Goal: Task Accomplishment & Management: Manage account settings

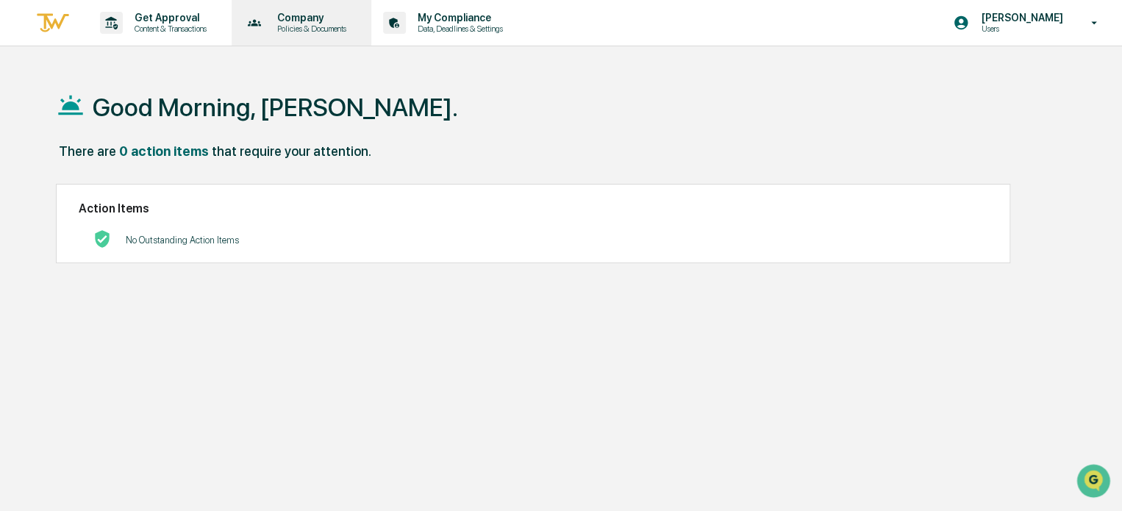
click at [311, 28] on p "Policies & Documents" at bounding box center [309, 29] width 88 height 10
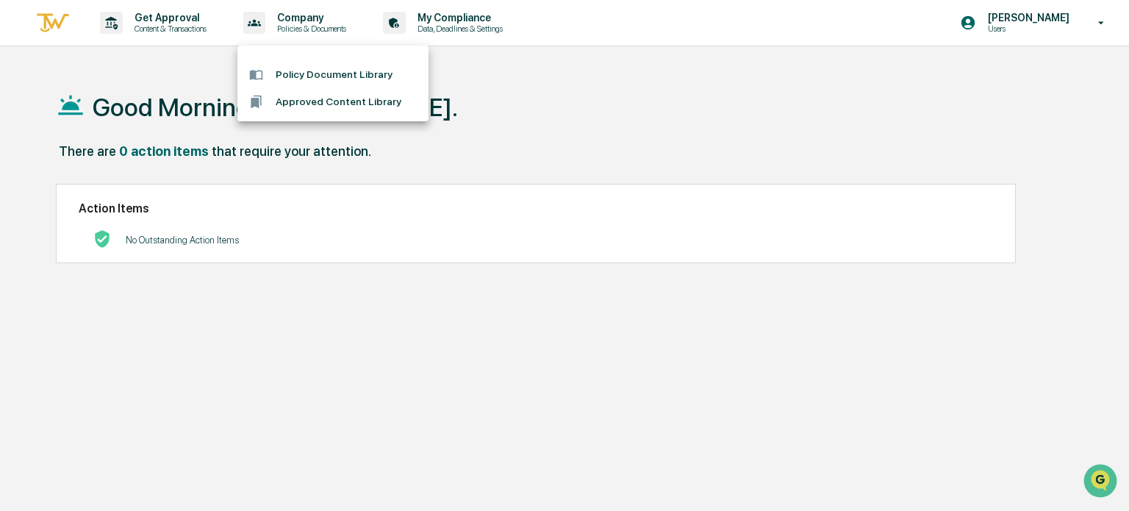
click at [470, 28] on div at bounding box center [564, 255] width 1129 height 511
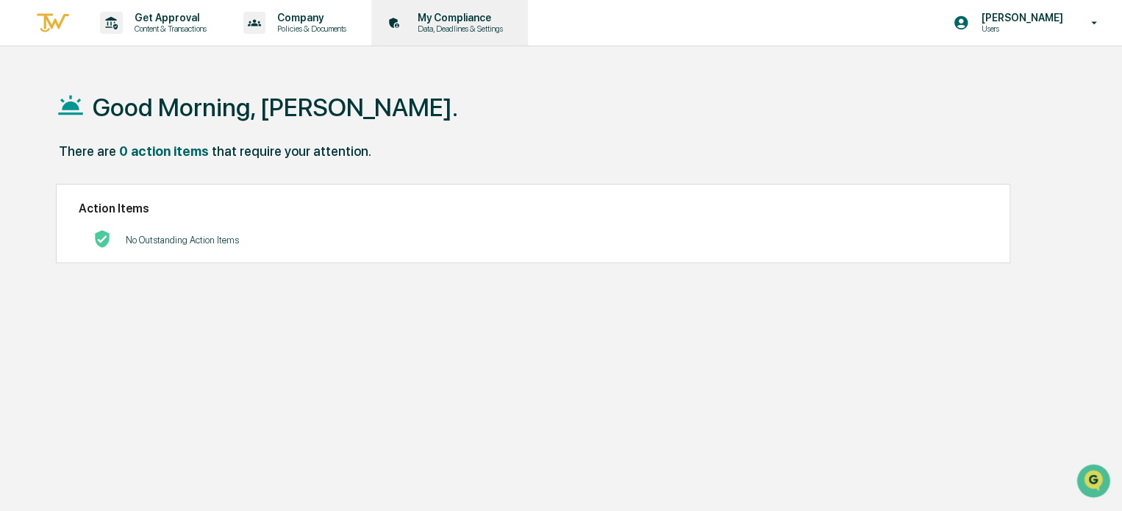
click at [467, 26] on p "Data, Deadlines & Settings" at bounding box center [458, 29] width 104 height 10
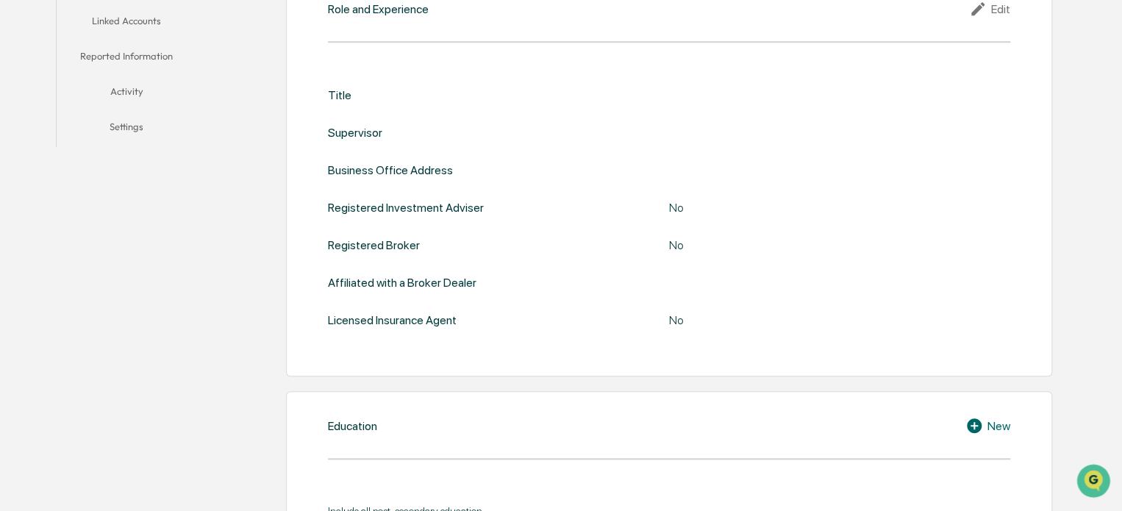
scroll to position [194, 0]
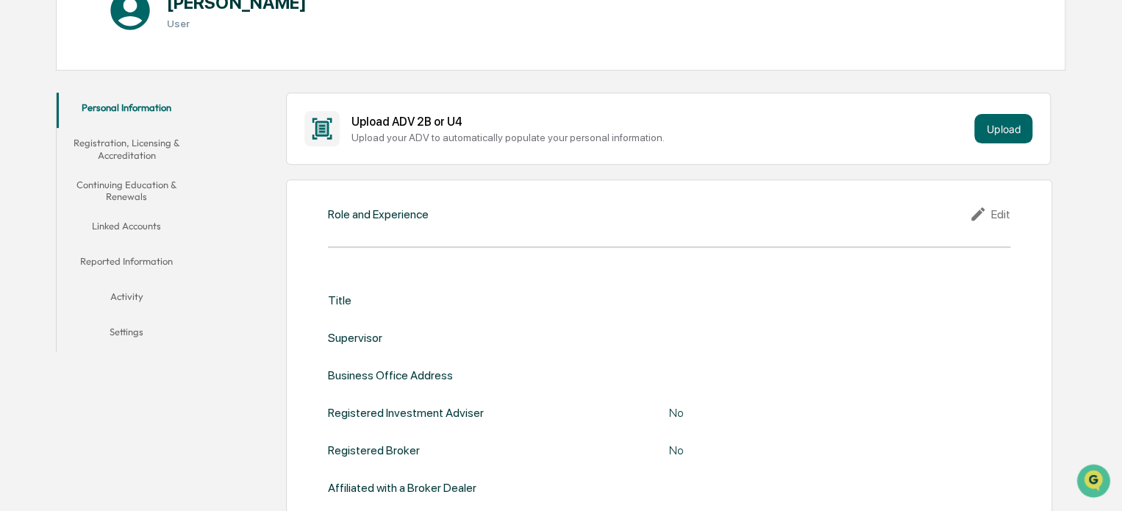
click at [137, 149] on button "Registration, Licensing & Accreditation" at bounding box center [127, 149] width 140 height 42
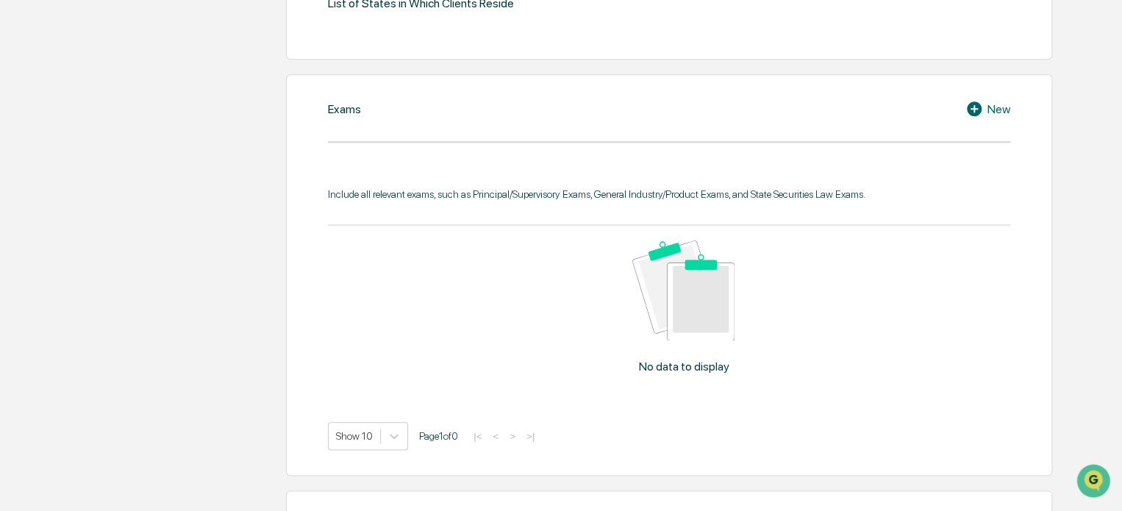
scroll to position [488, 0]
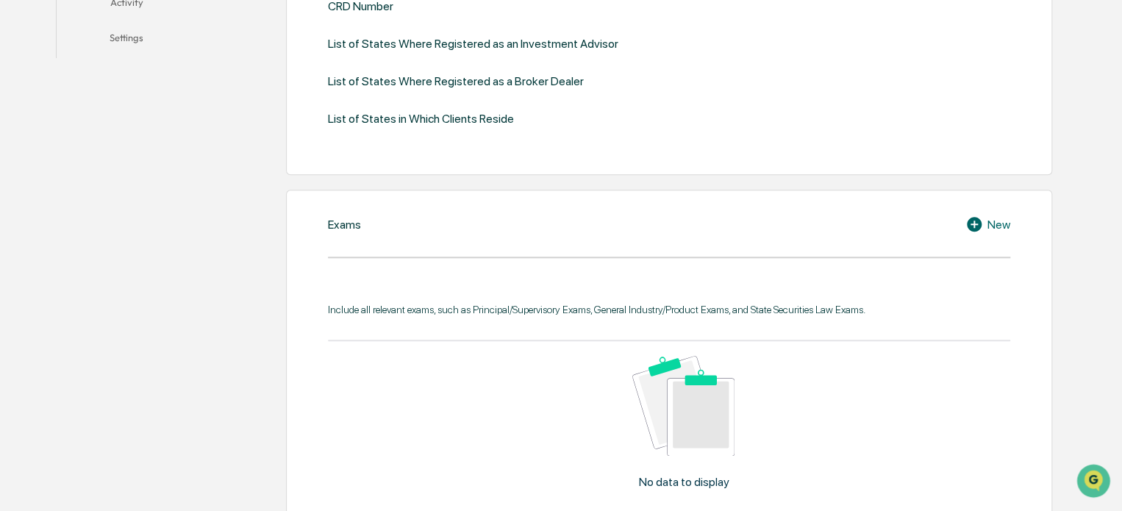
click at [983, 217] on icon at bounding box center [976, 224] width 22 height 18
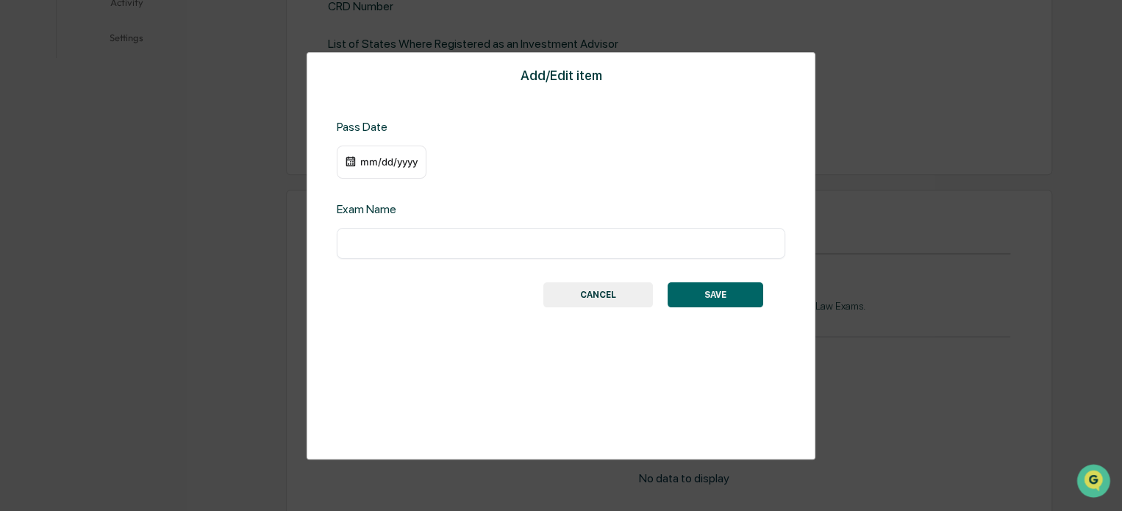
click at [595, 293] on button "CANCEL" at bounding box center [598, 294] width 110 height 25
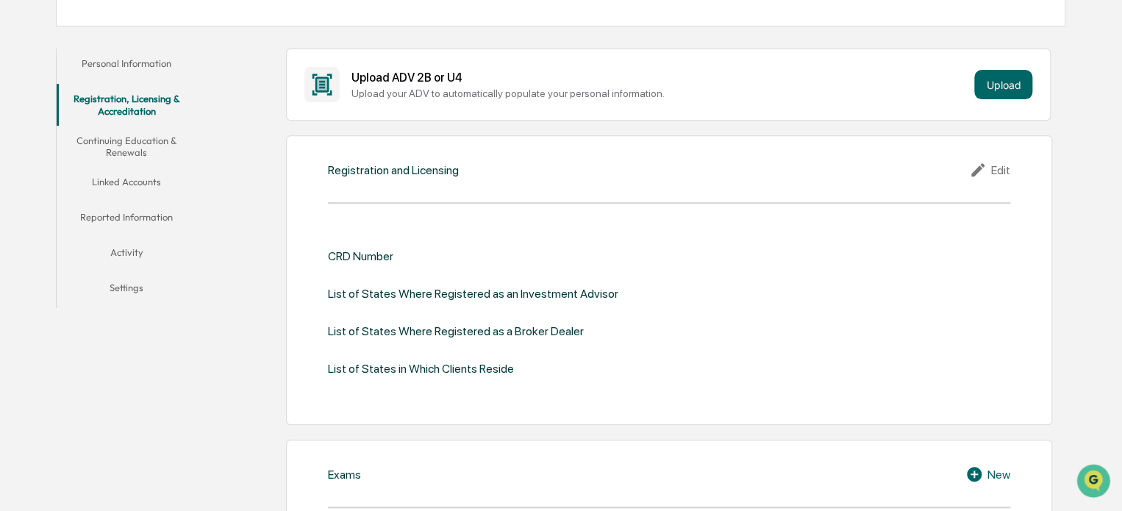
scroll to position [121, 0]
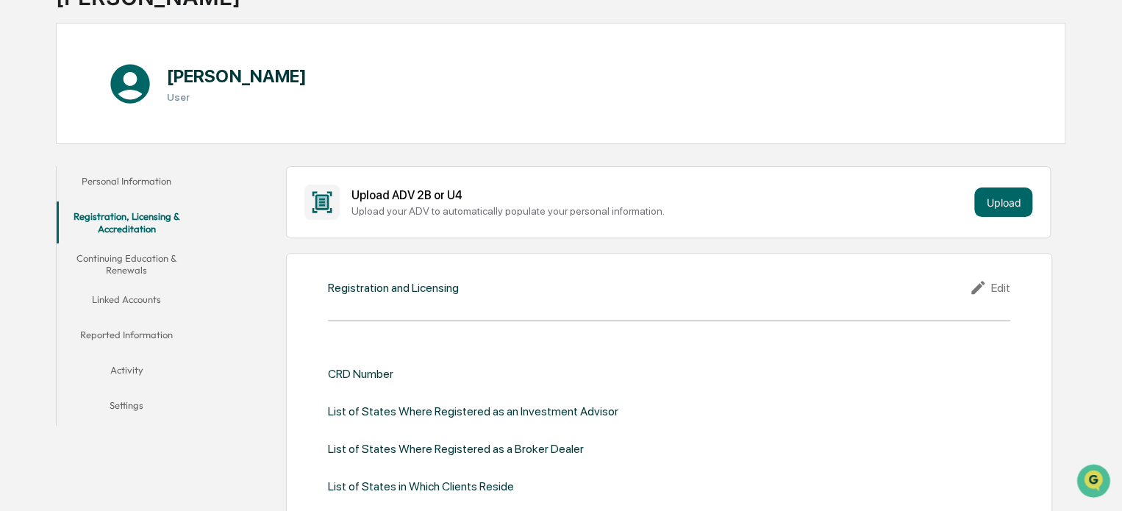
click at [126, 254] on button "Continuing Education & Renewals" at bounding box center [127, 264] width 140 height 42
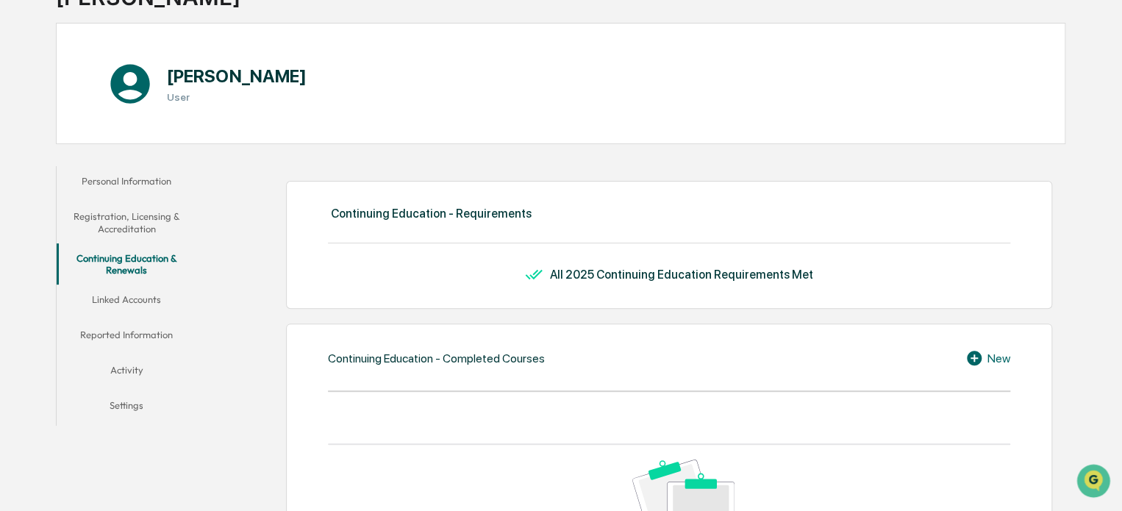
click at [137, 229] on button "Registration, Licensing & Accreditation" at bounding box center [127, 222] width 140 height 42
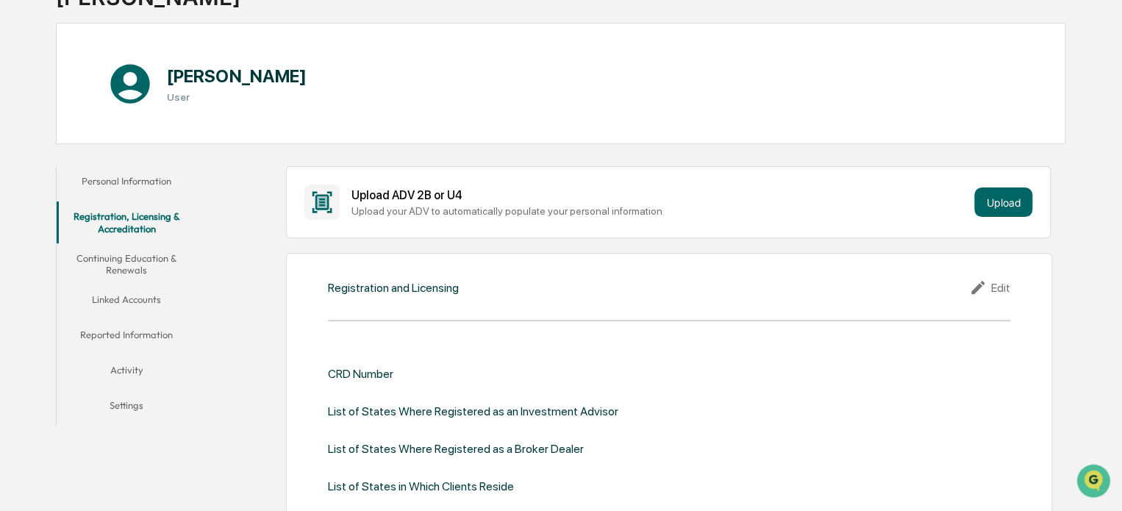
click at [124, 264] on button "Continuing Education & Renewals" at bounding box center [127, 264] width 140 height 42
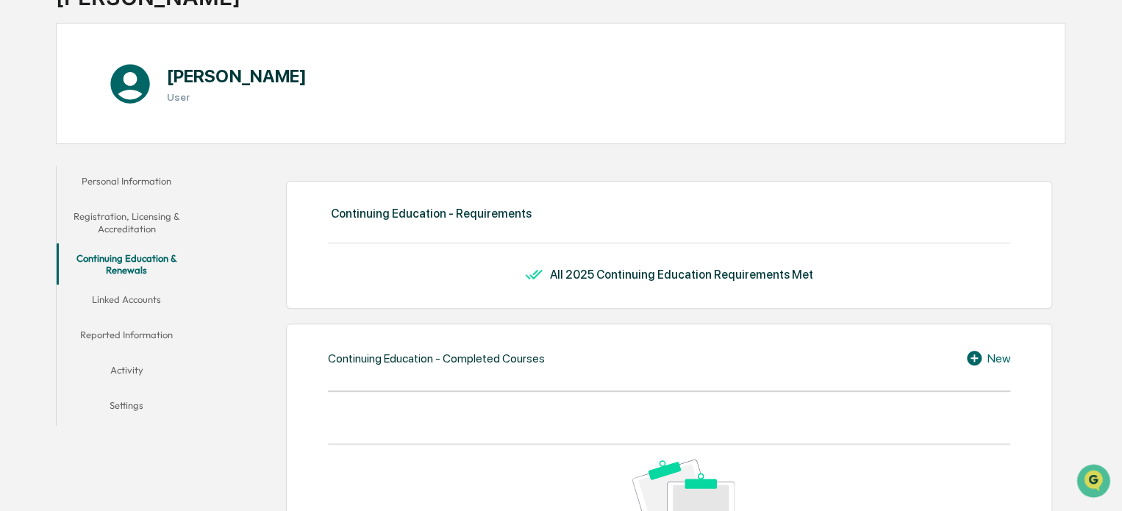
scroll to position [194, 0]
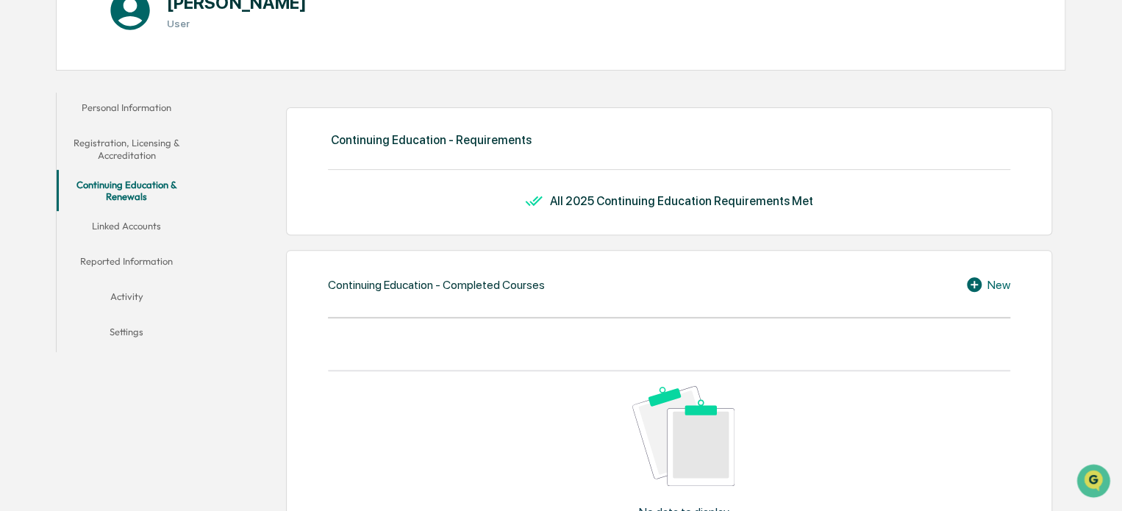
click at [138, 225] on button "Linked Accounts" at bounding box center [127, 228] width 140 height 35
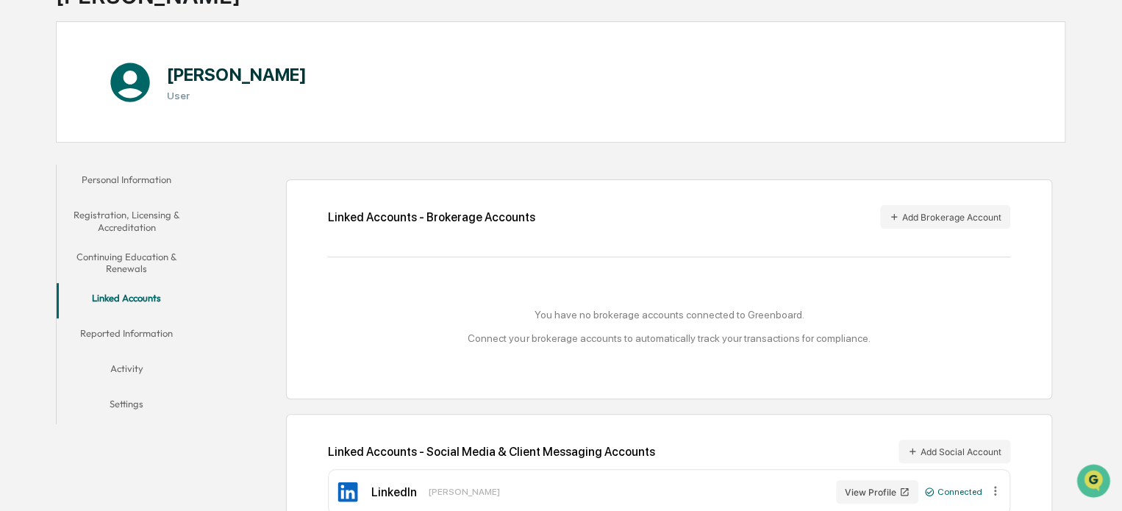
scroll to position [159, 0]
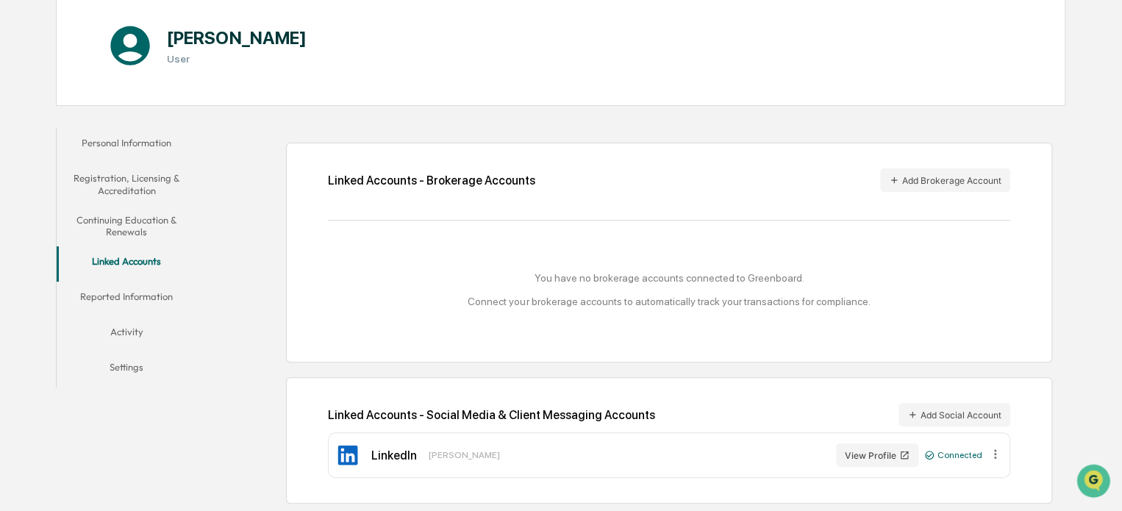
click at [131, 296] on button "Reported Information" at bounding box center [127, 298] width 140 height 35
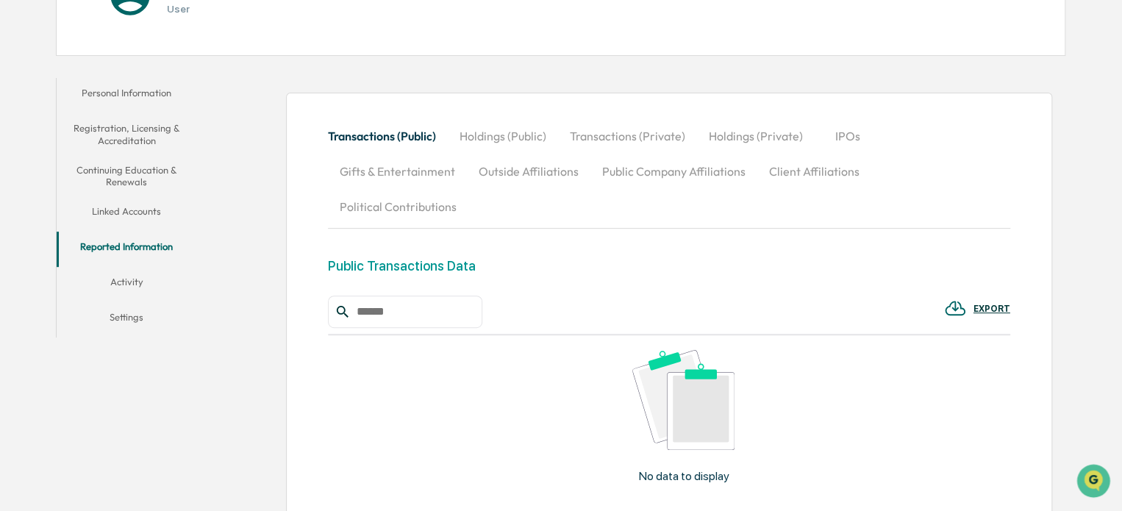
scroll to position [322, 0]
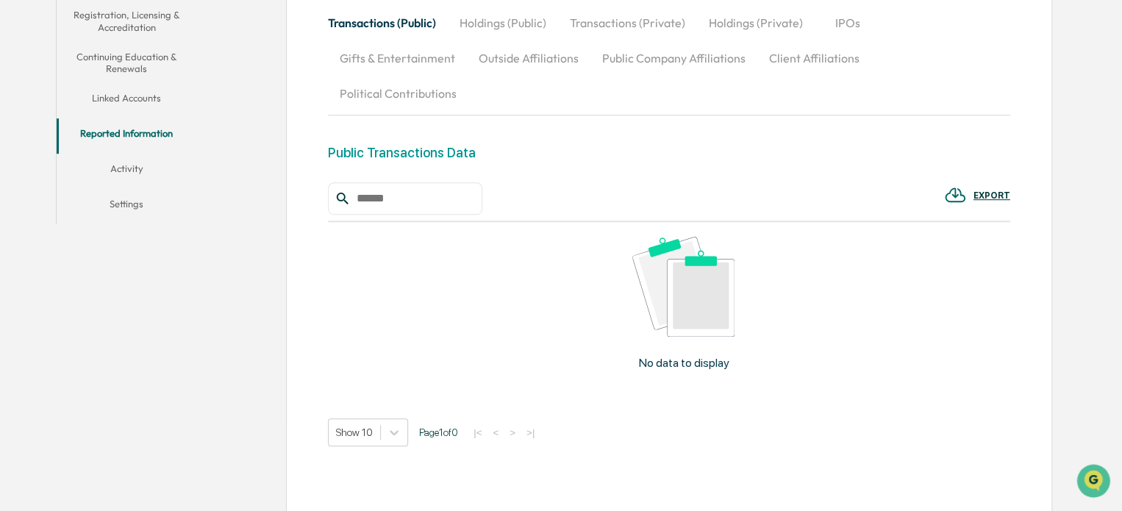
click at [141, 159] on button "Activity" at bounding box center [127, 171] width 140 height 35
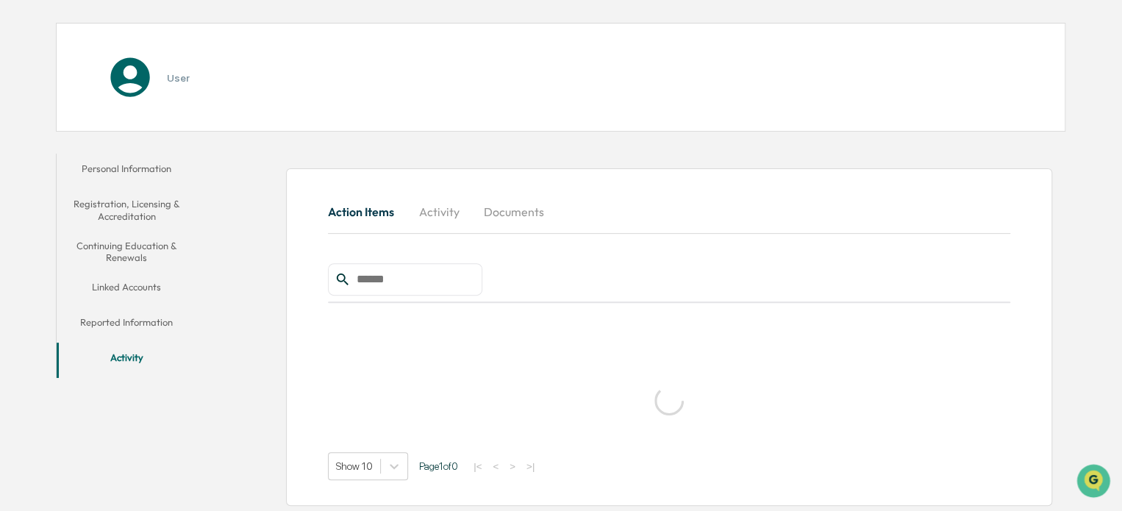
scroll to position [137, 0]
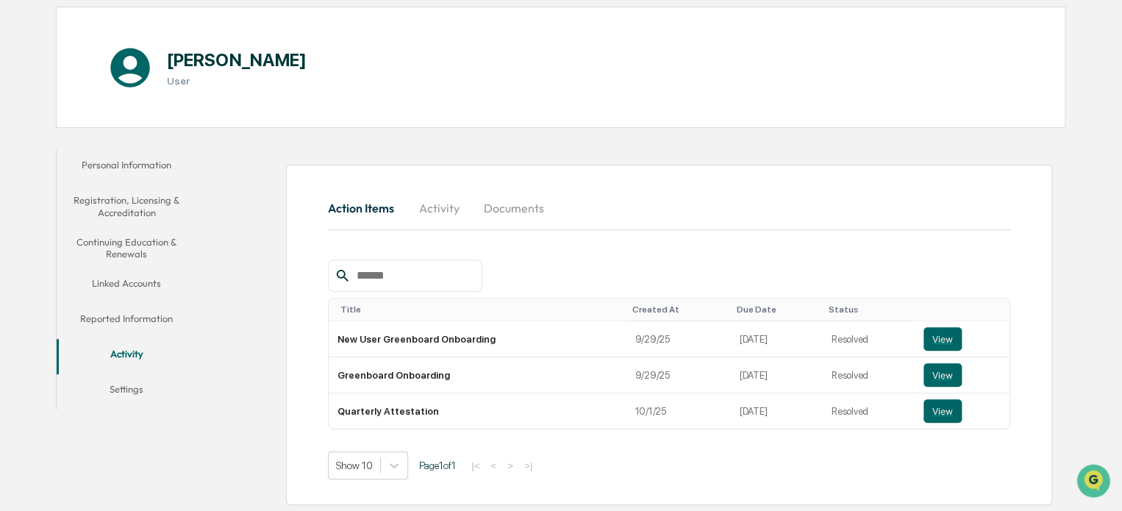
click at [112, 155] on button "Personal Information" at bounding box center [127, 167] width 140 height 35
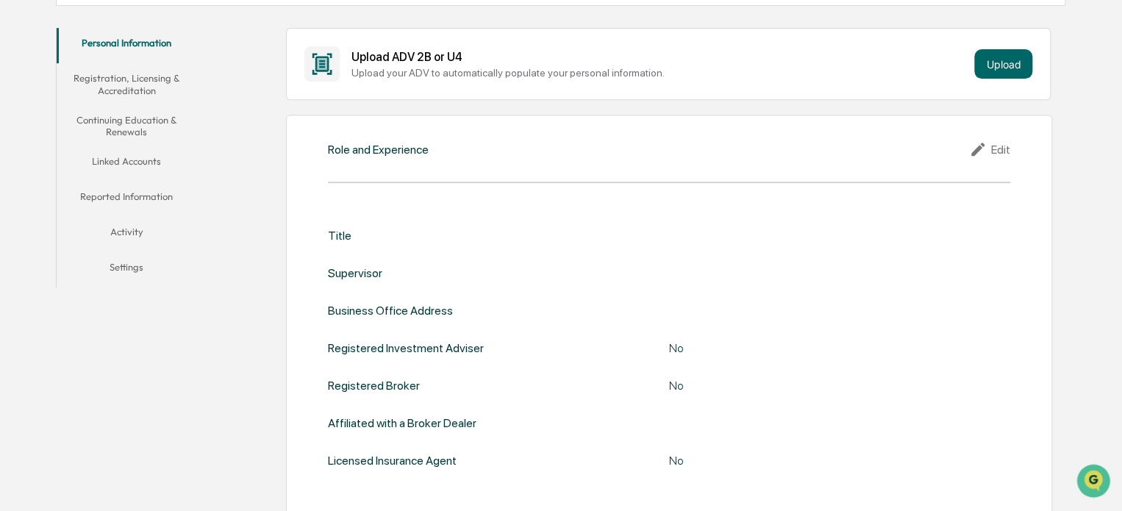
scroll to position [284, 0]
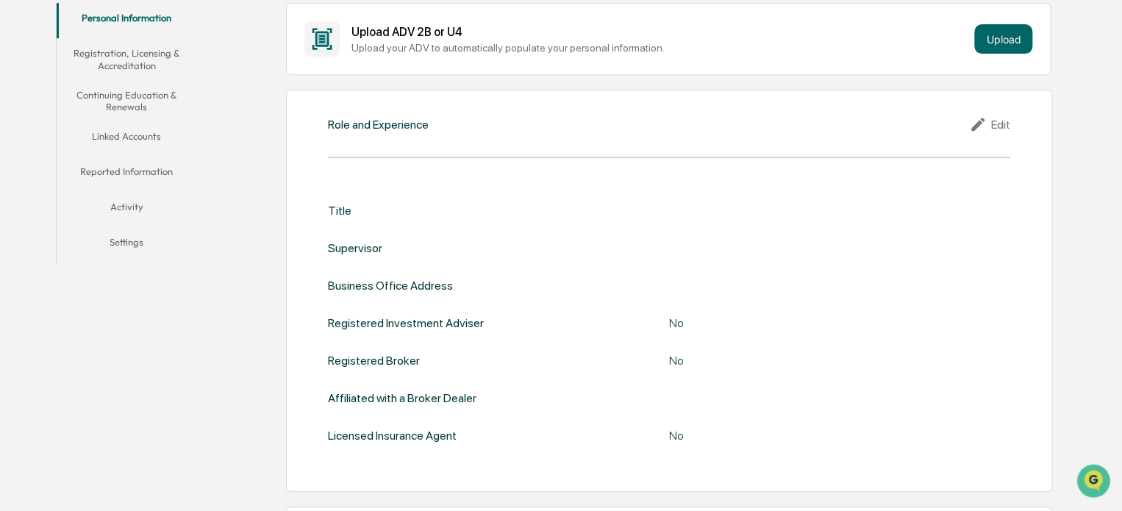
click at [1002, 124] on div "Edit" at bounding box center [989, 124] width 41 height 18
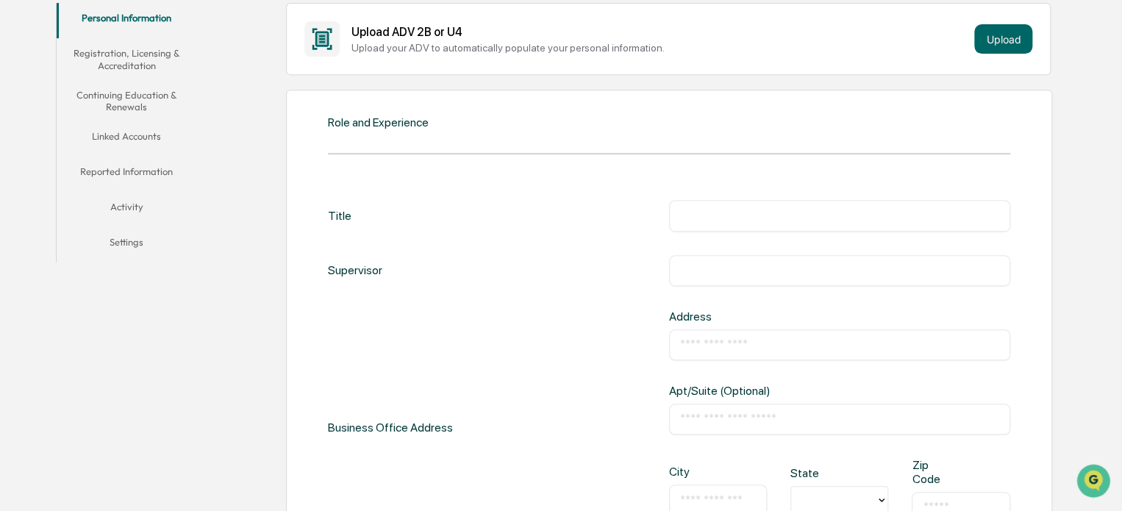
click at [745, 204] on div "​" at bounding box center [839, 215] width 341 height 31
click at [739, 212] on input "text" at bounding box center [839, 215] width 319 height 15
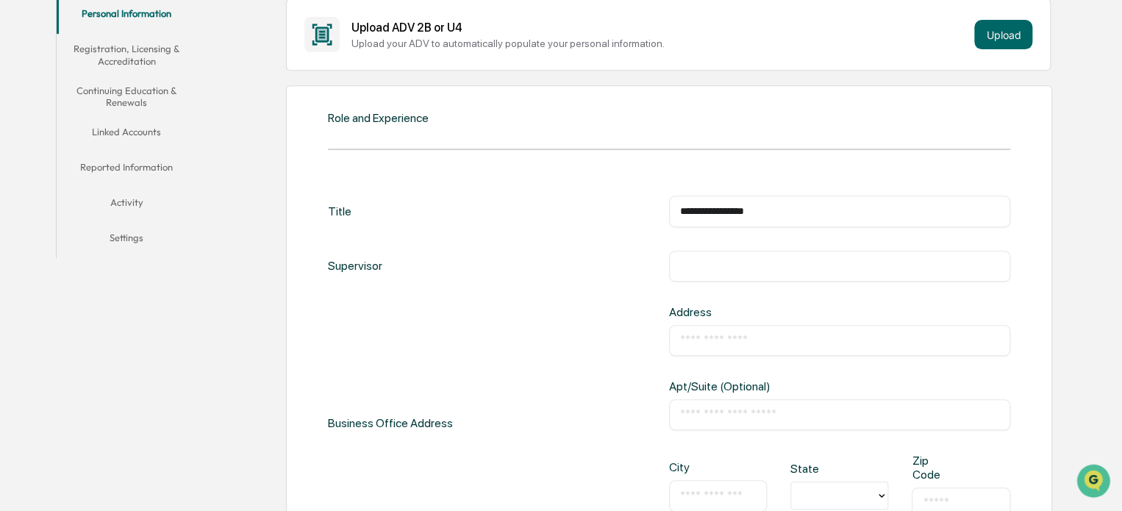
scroll to position [357, 0]
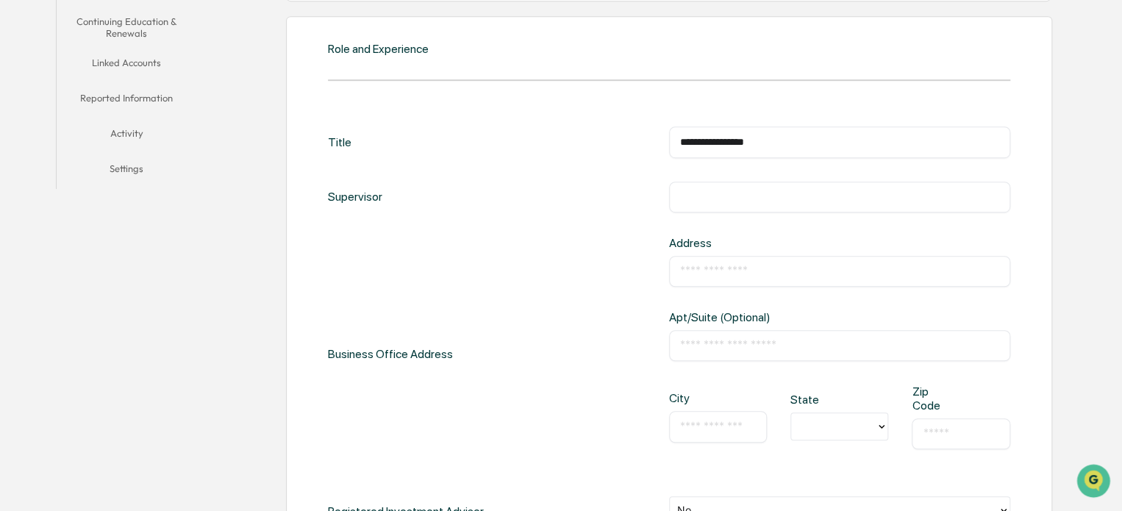
type input "**********"
click at [707, 265] on input "text" at bounding box center [839, 271] width 319 height 15
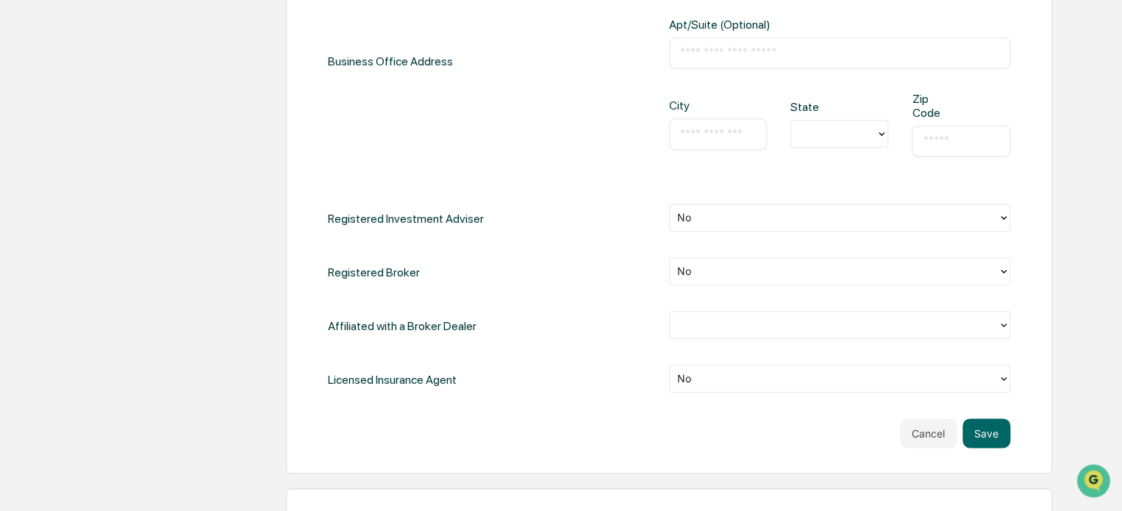
scroll to position [651, 0]
click at [703, 228] on div "No" at bounding box center [839, 216] width 341 height 28
click at [556, 169] on div "Business Office Address Address ​ Apt/Suite (Optional) ​ City ​ State Zip Code ​" at bounding box center [669, 60] width 682 height 237
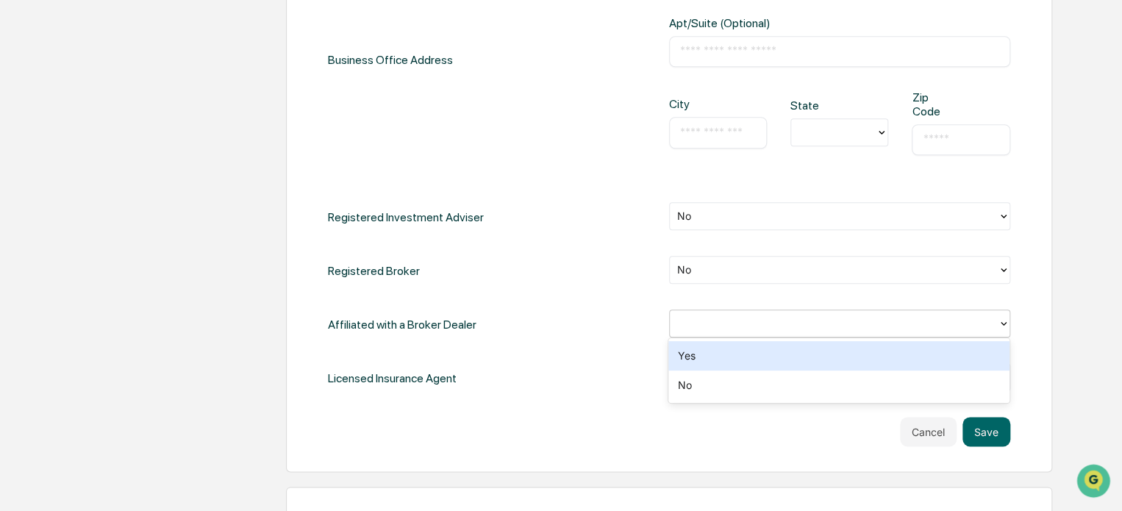
click at [694, 326] on div at bounding box center [833, 323] width 313 height 17
click at [710, 359] on div "Yes" at bounding box center [838, 355] width 341 height 29
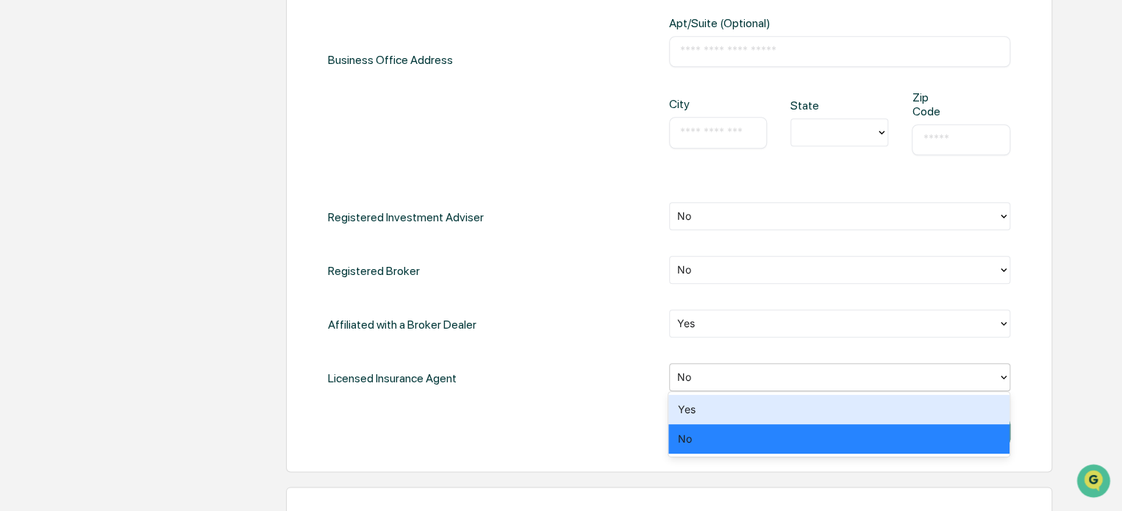
click at [712, 373] on div at bounding box center [833, 377] width 313 height 17
click at [708, 413] on div "Yes" at bounding box center [838, 409] width 341 height 29
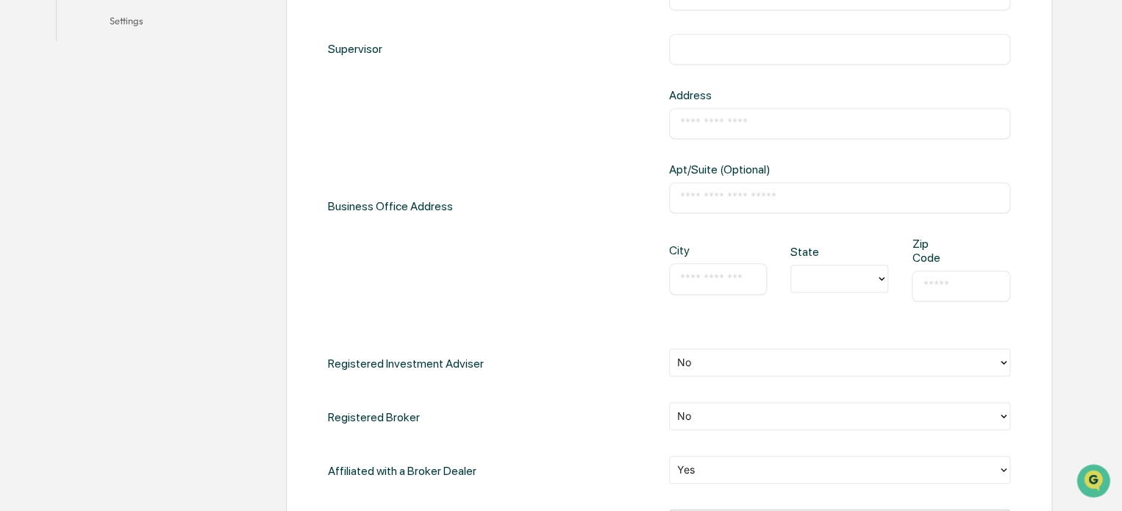
scroll to position [504, 0]
click at [697, 123] on input "text" at bounding box center [839, 124] width 319 height 15
type input "**********"
type input "********"
click at [855, 286] on div at bounding box center [833, 279] width 85 height 23
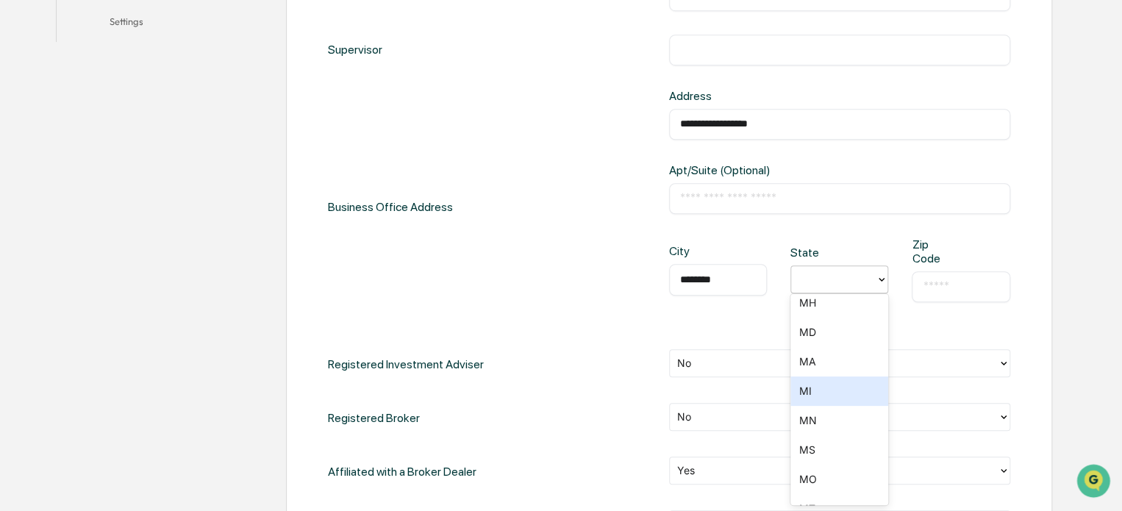
scroll to position [735, 0]
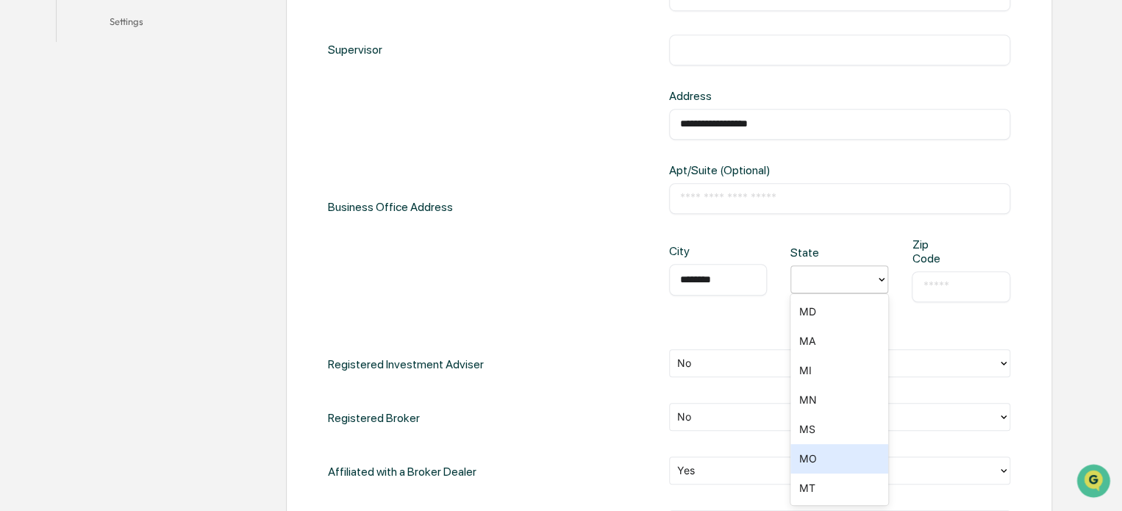
click at [813, 458] on div "MO" at bounding box center [839, 458] width 98 height 29
click at [936, 284] on input "text" at bounding box center [960, 286] width 76 height 15
type input "*****"
drag, startPoint x: 512, startPoint y: 237, endPoint x: 520, endPoint y: 275, distance: 38.5
click at [512, 240] on div "**********" at bounding box center [669, 207] width 682 height 237
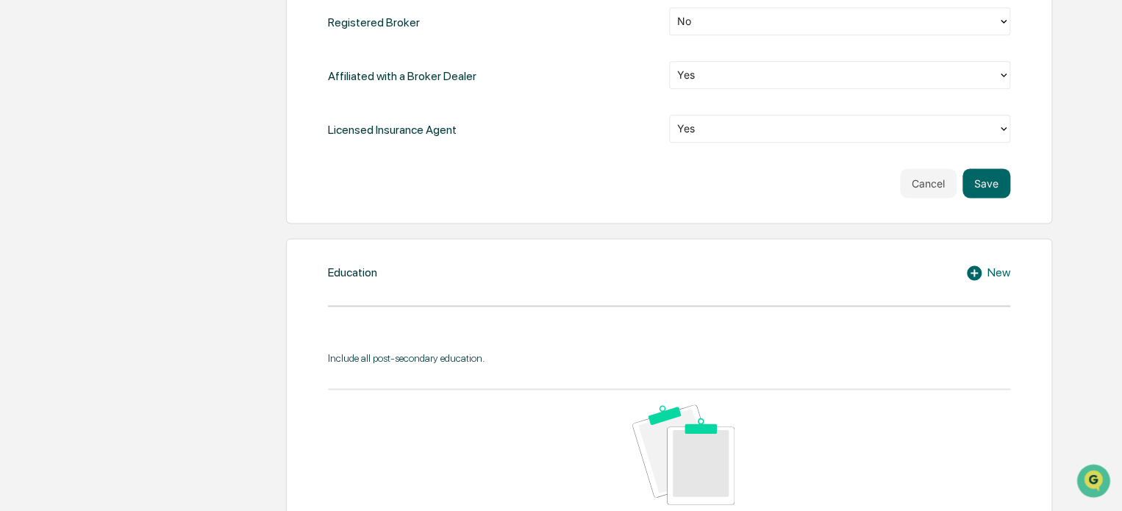
scroll to position [1019, 0]
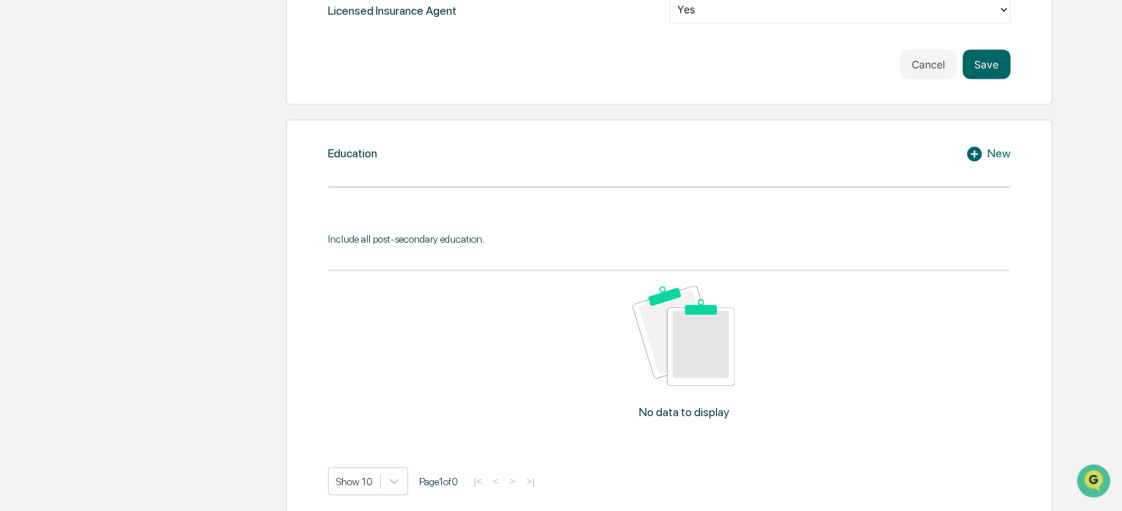
drag, startPoint x: 1000, startPoint y: 65, endPoint x: 999, endPoint y: 73, distance: 7.5
click at [999, 66] on button "Save" at bounding box center [986, 63] width 48 height 29
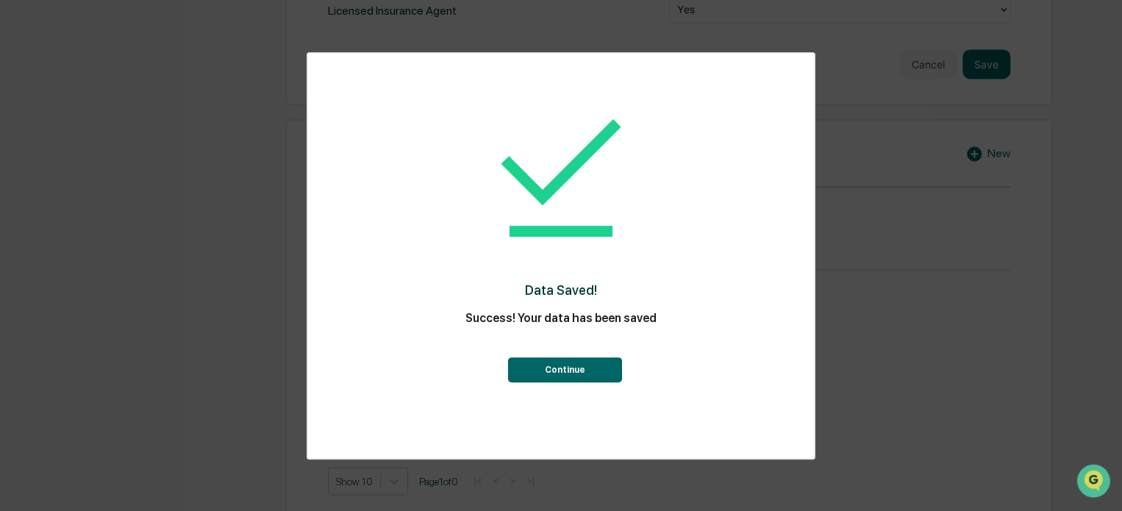
click at [565, 366] on button "Continue" at bounding box center [564, 369] width 114 height 25
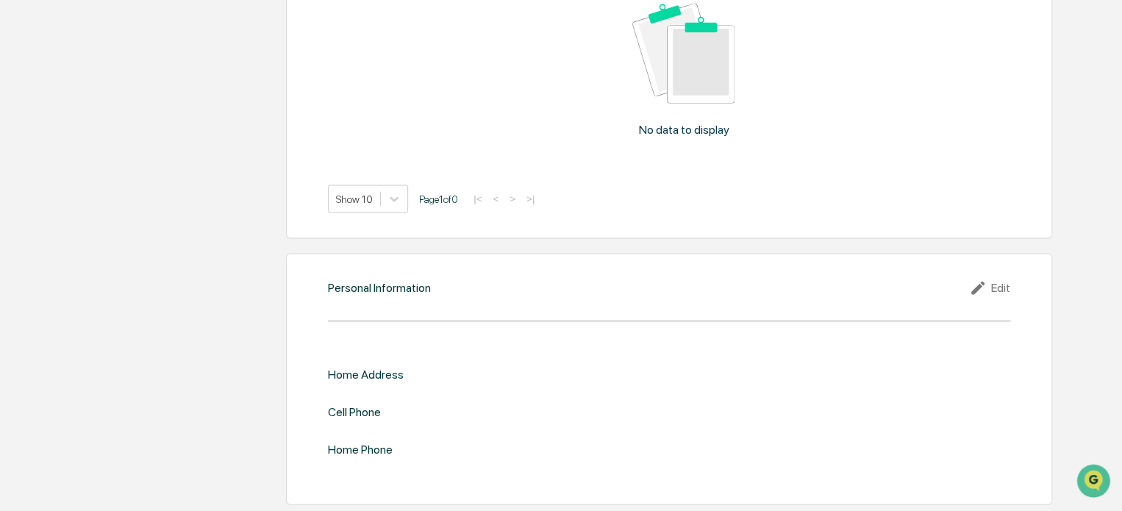
scroll to position [1370, 0]
click at [988, 281] on icon at bounding box center [980, 287] width 22 height 18
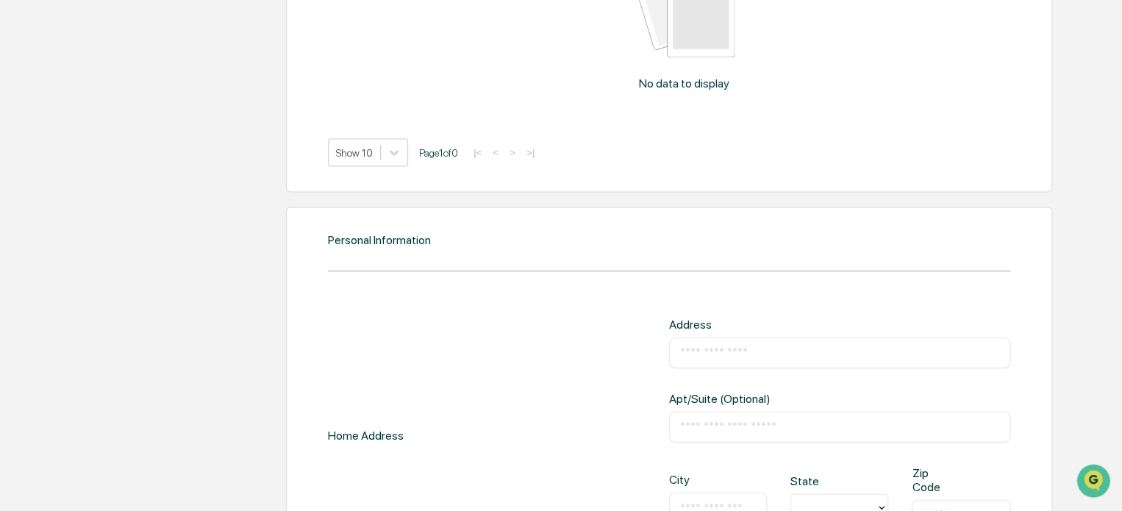
scroll to position [1517, 0]
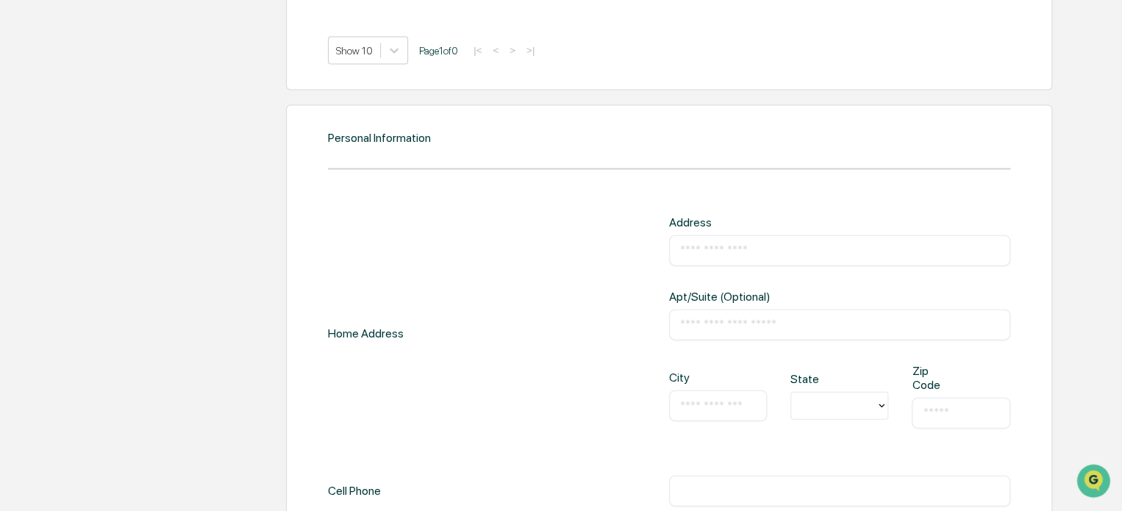
click at [738, 240] on div "​" at bounding box center [839, 250] width 341 height 31
click at [731, 248] on input "text" at bounding box center [839, 250] width 319 height 15
type input "**********"
type input "********"
click at [692, 402] on input "text" at bounding box center [718, 405] width 76 height 15
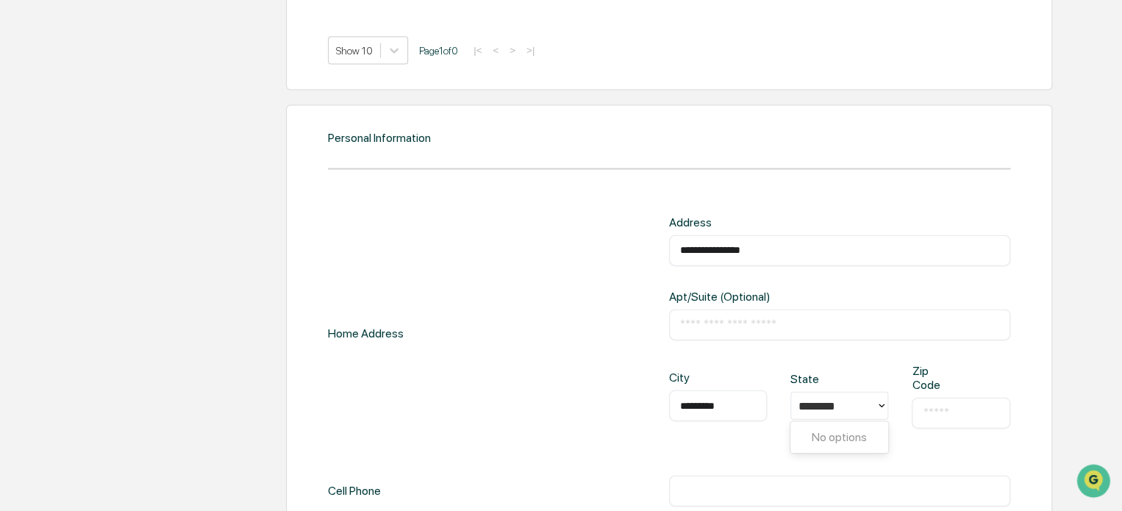
type input "*********"
click at [940, 410] on input "text" at bounding box center [960, 413] width 76 height 15
type input "*****"
drag, startPoint x: 317, startPoint y: 369, endPoint x: 370, endPoint y: 370, distance: 52.2
click at [324, 370] on div "**********" at bounding box center [669, 372] width 767 height 534
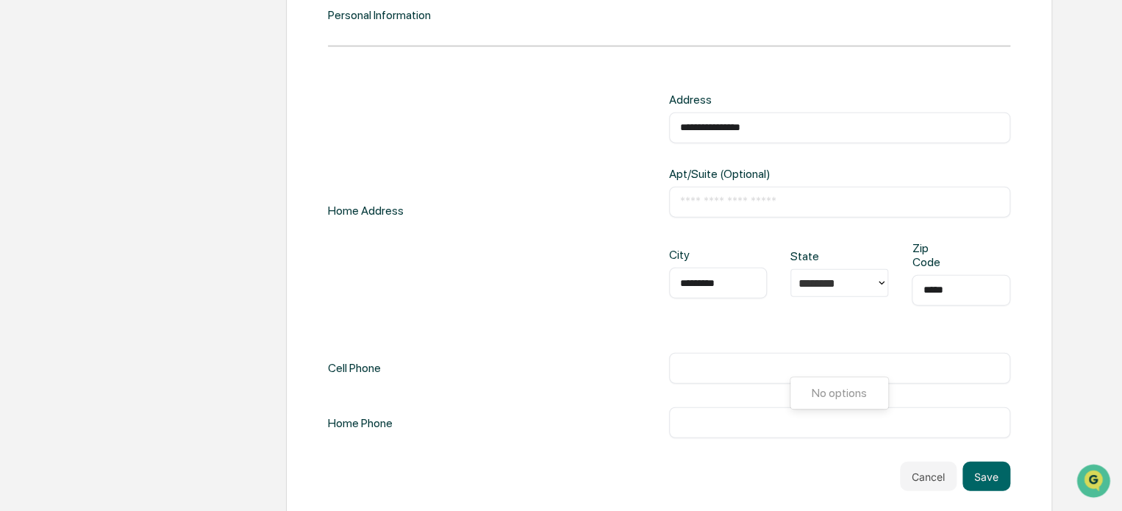
scroll to position [1651, 0]
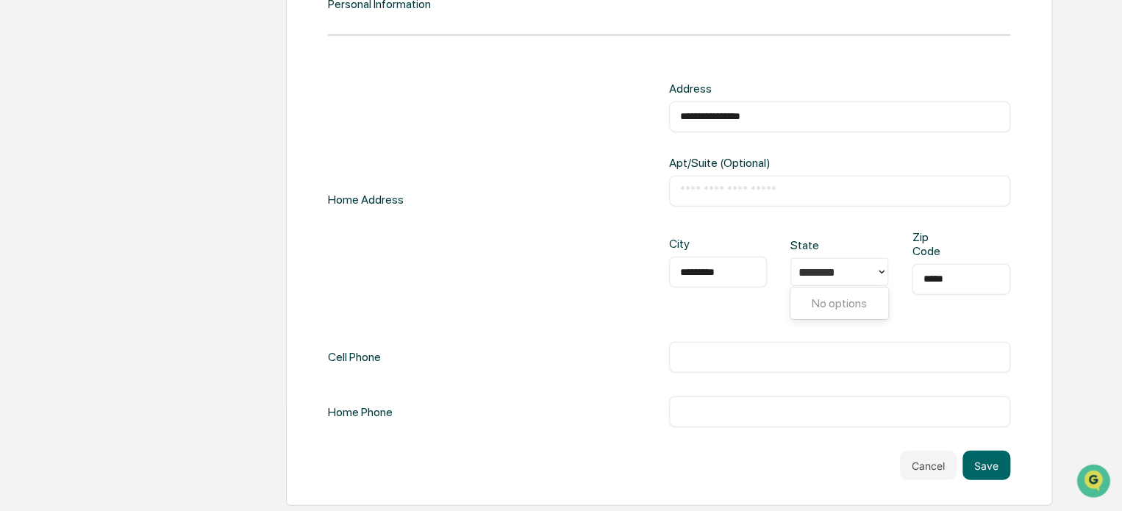
click at [692, 354] on input "text" at bounding box center [839, 357] width 319 height 15
type input "**********"
click at [989, 463] on button "Save" at bounding box center [986, 465] width 48 height 29
click at [986, 461] on button "Save" at bounding box center [986, 465] width 48 height 29
click at [853, 290] on div "No options" at bounding box center [839, 303] width 98 height 26
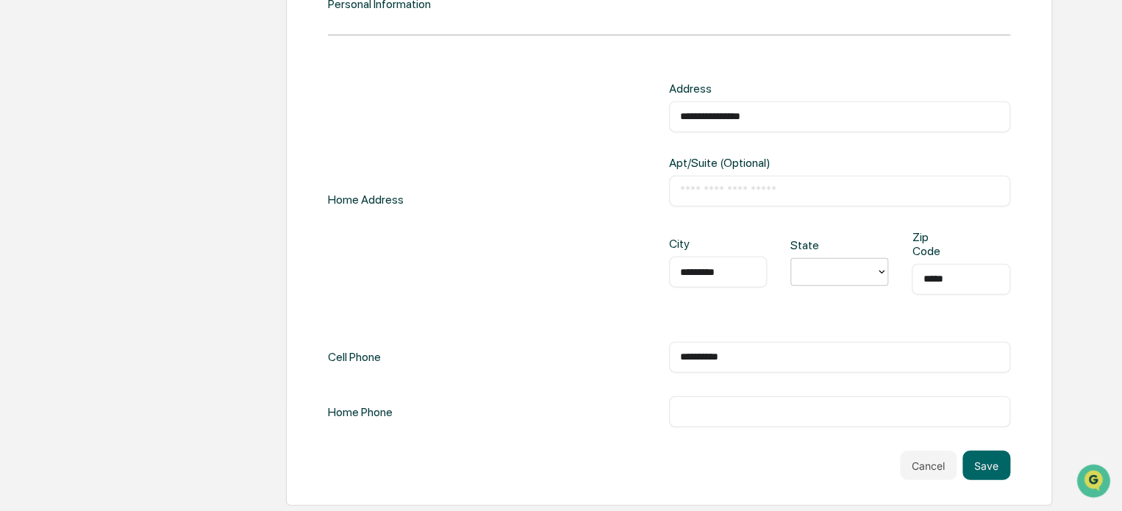
click at [847, 273] on div at bounding box center [833, 272] width 70 height 17
click at [855, 268] on div at bounding box center [833, 272] width 70 height 17
click at [816, 378] on div "MO" at bounding box center [839, 378] width 98 height 29
click at [997, 464] on button "Save" at bounding box center [986, 465] width 48 height 29
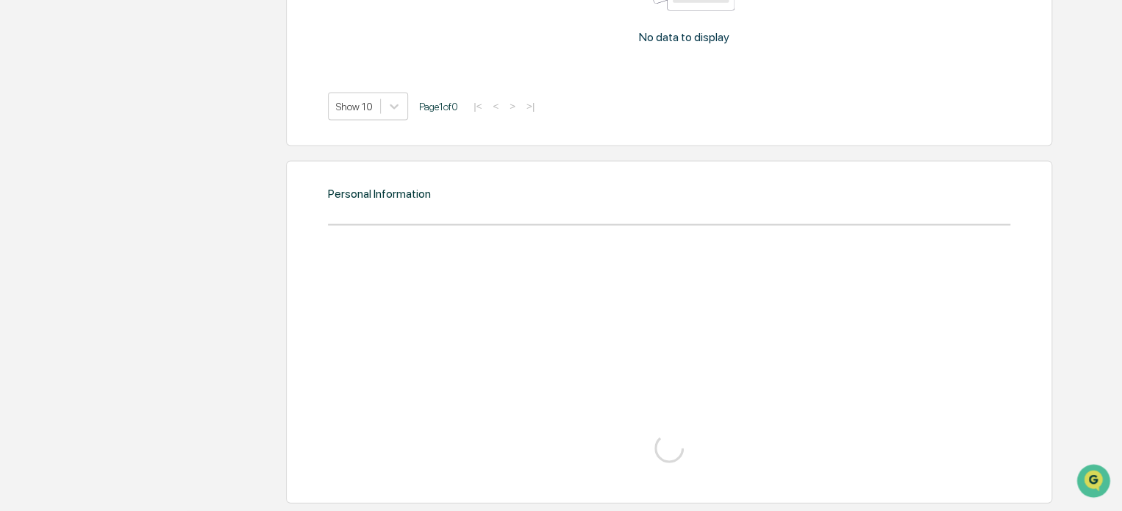
scroll to position [1651, 0]
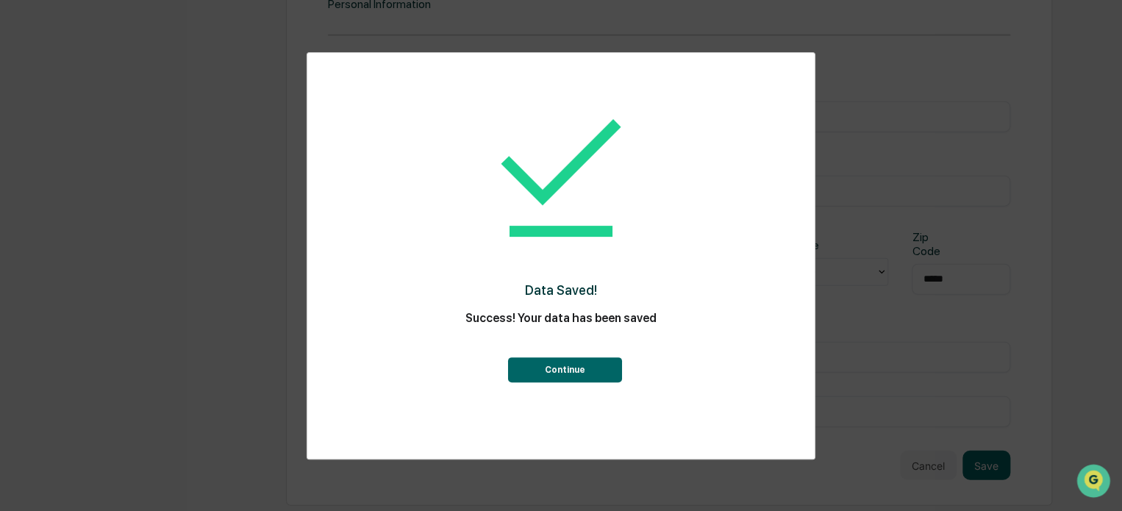
click at [550, 367] on button "Continue" at bounding box center [564, 369] width 114 height 25
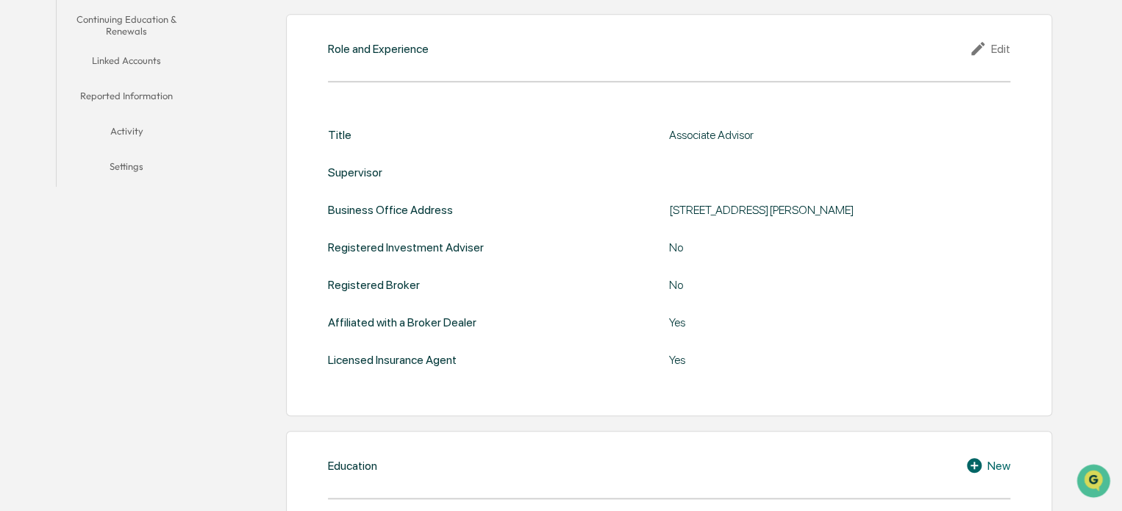
scroll to position [0, 0]
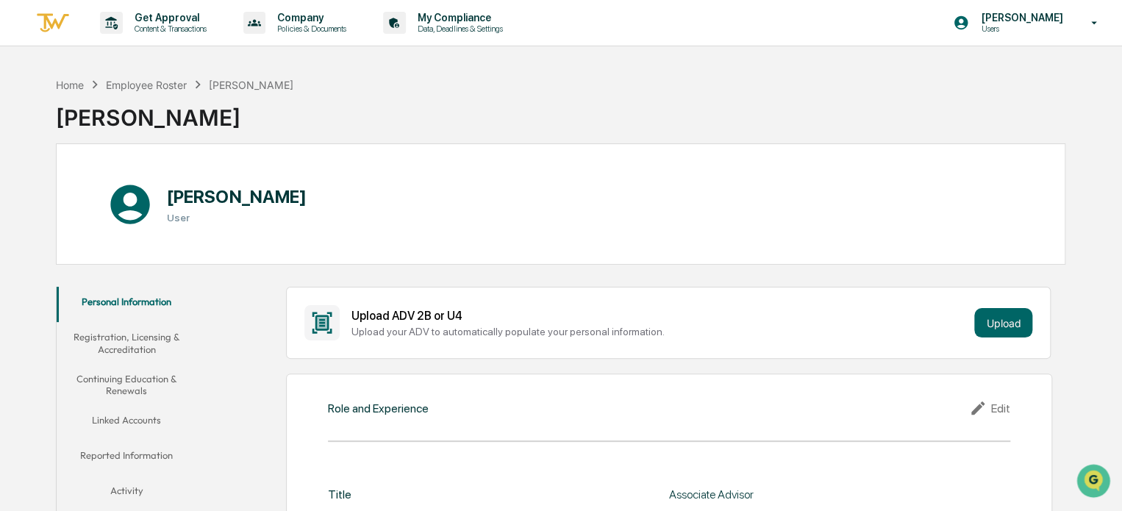
click at [113, 348] on button "Registration, Licensing & Accreditation" at bounding box center [127, 343] width 140 height 42
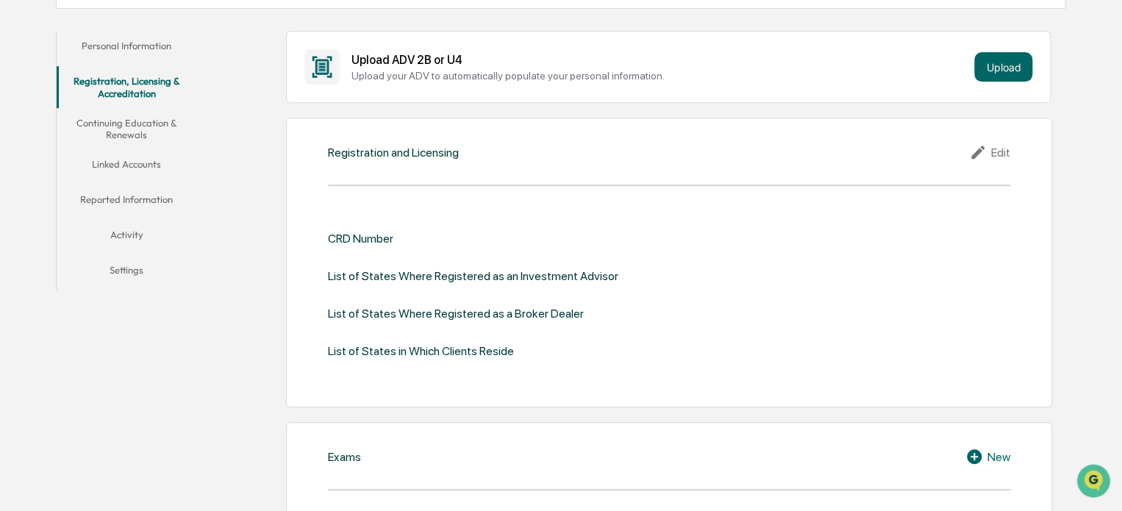
scroll to position [233, 0]
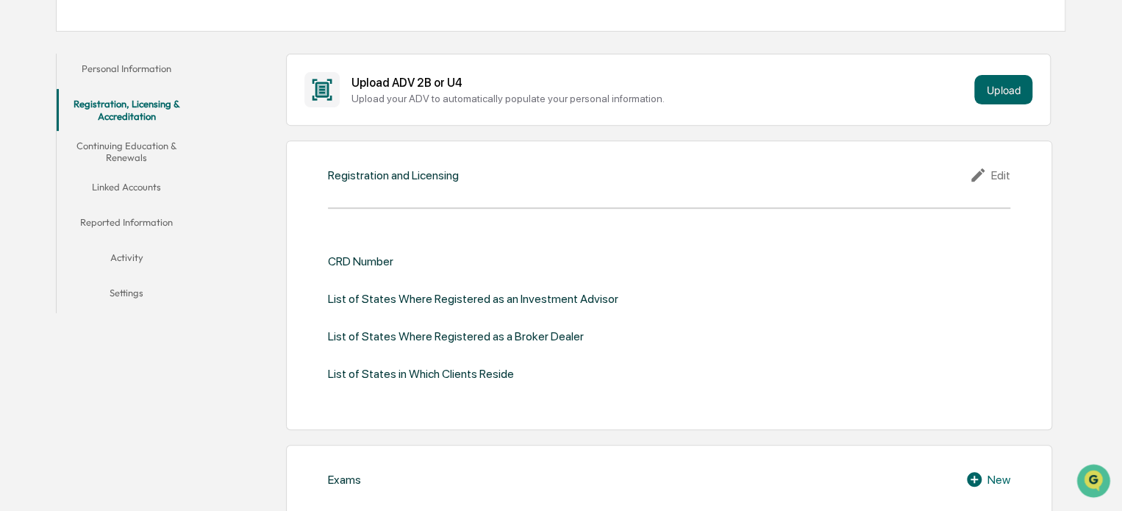
click at [989, 173] on icon at bounding box center [980, 175] width 22 height 18
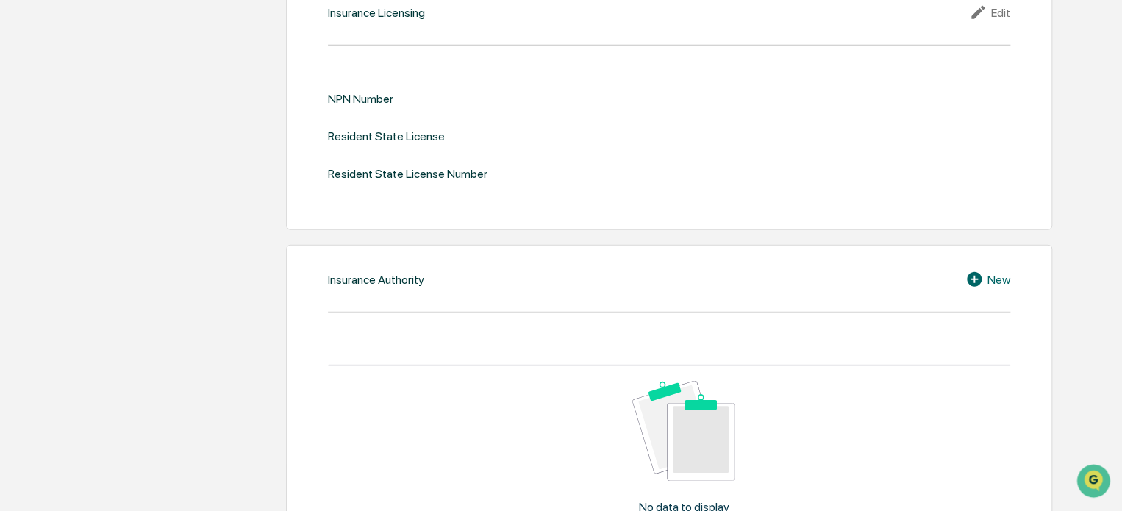
scroll to position [1556, 0]
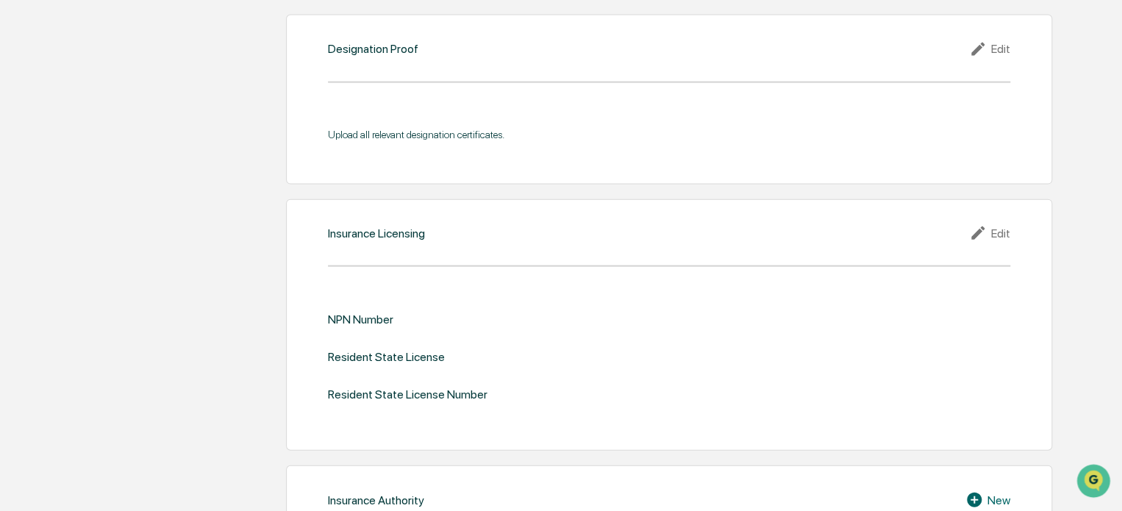
click at [984, 229] on icon at bounding box center [980, 233] width 22 height 18
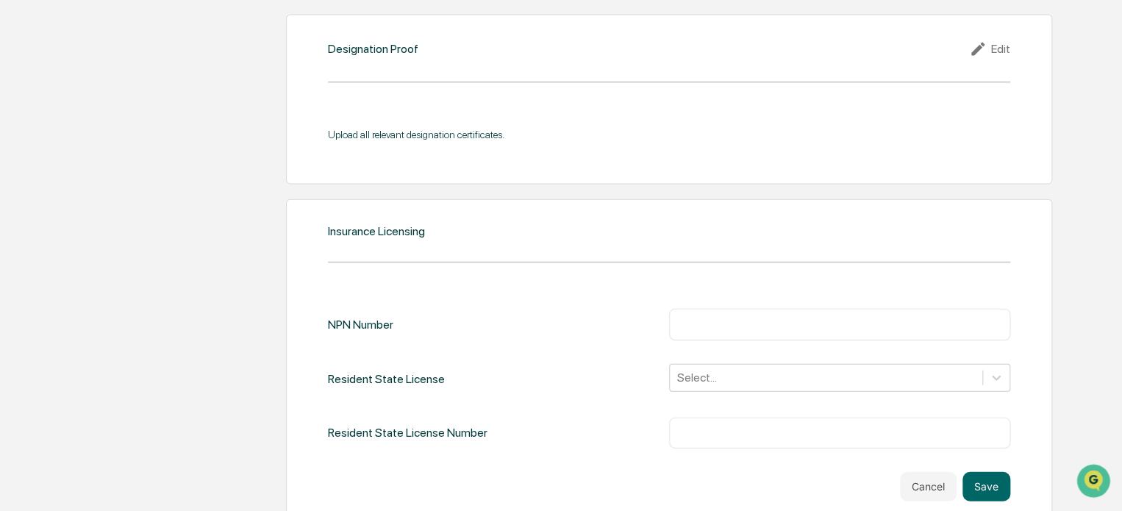
click at [790, 317] on input "text" at bounding box center [839, 324] width 319 height 15
type input "********"
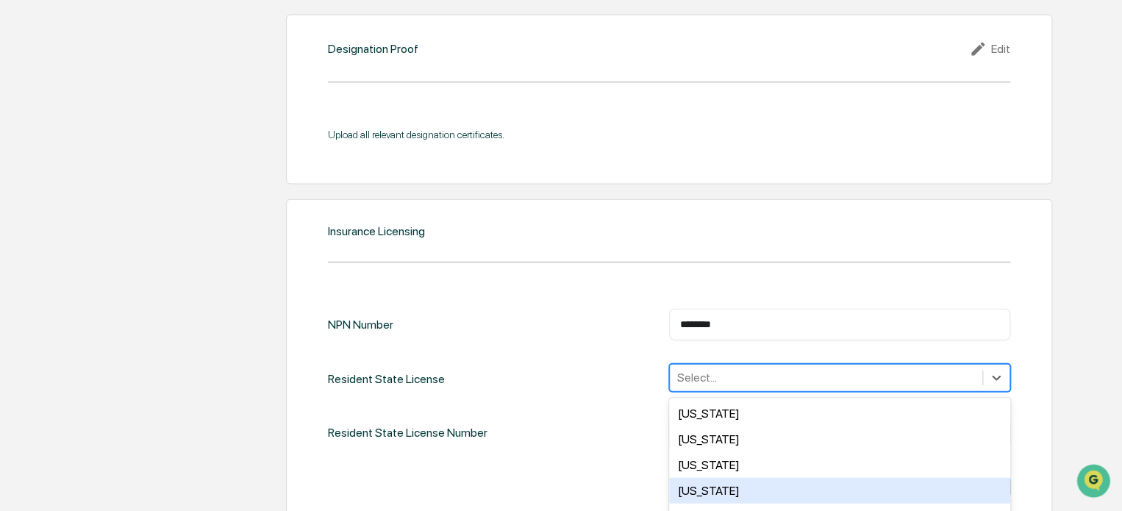
click at [744, 376] on div "50 results available. Use Up and Down to choose options, press Enter to select …" at bounding box center [839, 378] width 341 height 28
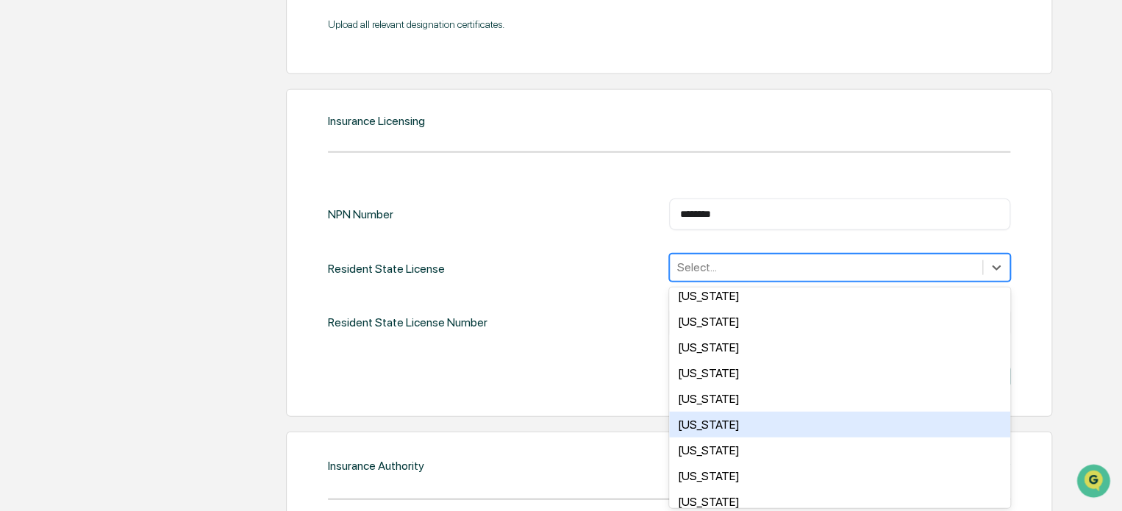
scroll to position [441, 0]
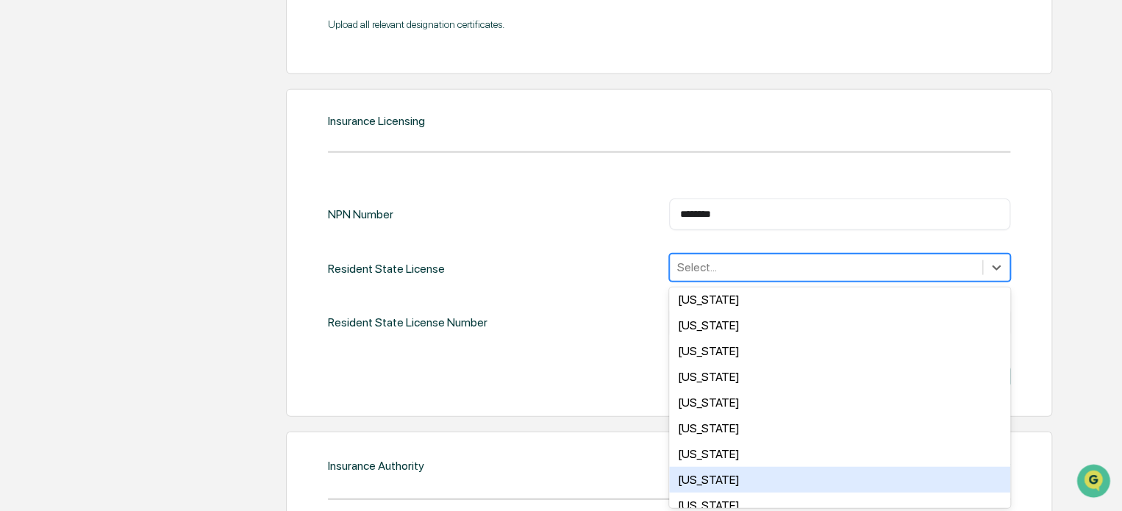
click at [714, 476] on div "[US_STATE]" at bounding box center [839, 480] width 341 height 26
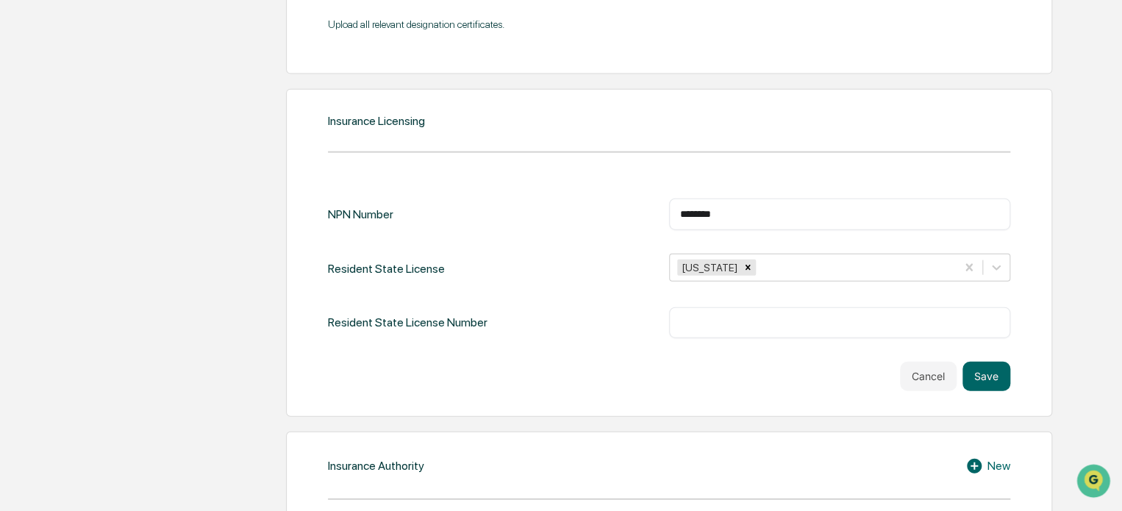
click at [597, 245] on div "NPN Number ******** ​ Resident State License [US_STATE] Resident State License …" at bounding box center [669, 267] width 682 height 139
click at [719, 318] on input "text" at bounding box center [839, 322] width 319 height 15
paste input "*******"
type input "*******"
click at [544, 362] on div "Cancel Save" at bounding box center [669, 376] width 682 height 29
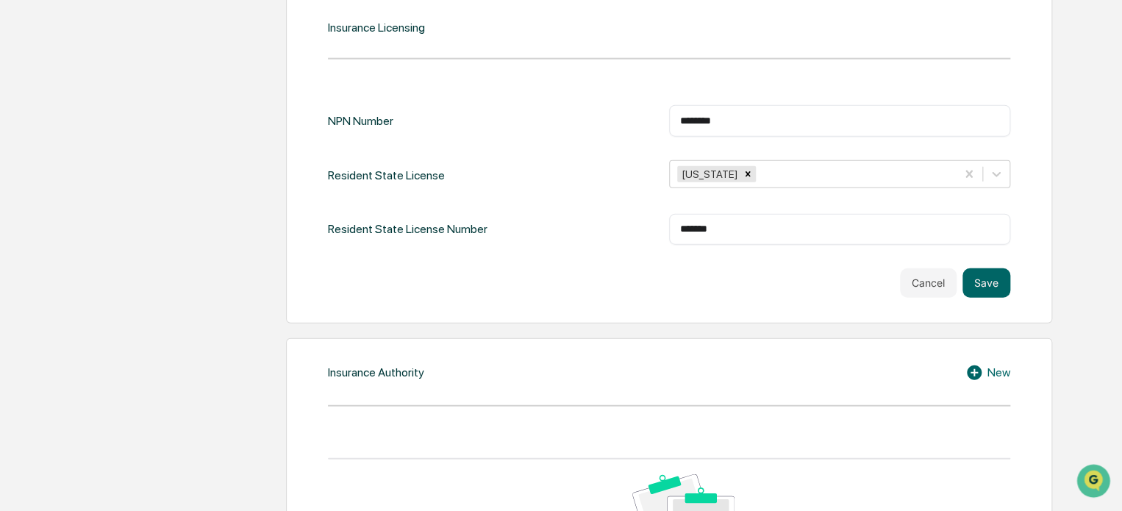
scroll to position [1887, 0]
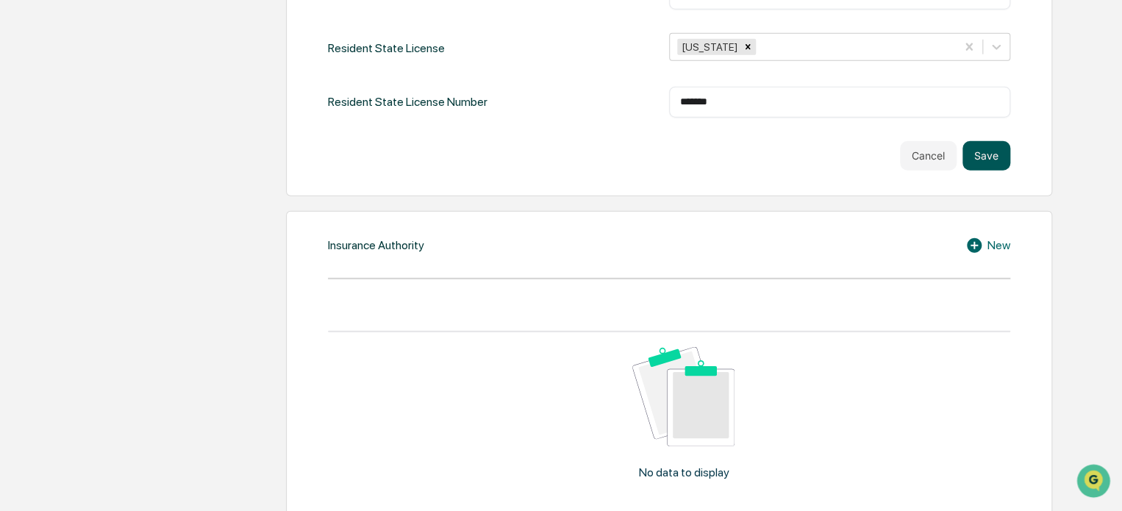
click at [989, 151] on button "Save" at bounding box center [986, 155] width 48 height 29
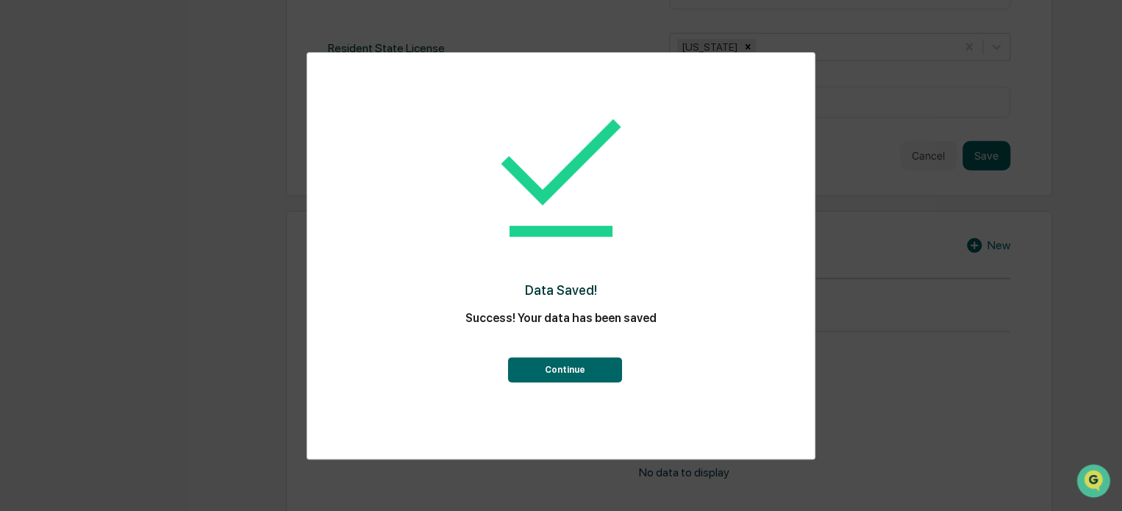
click at [599, 376] on button "Continue" at bounding box center [564, 369] width 114 height 25
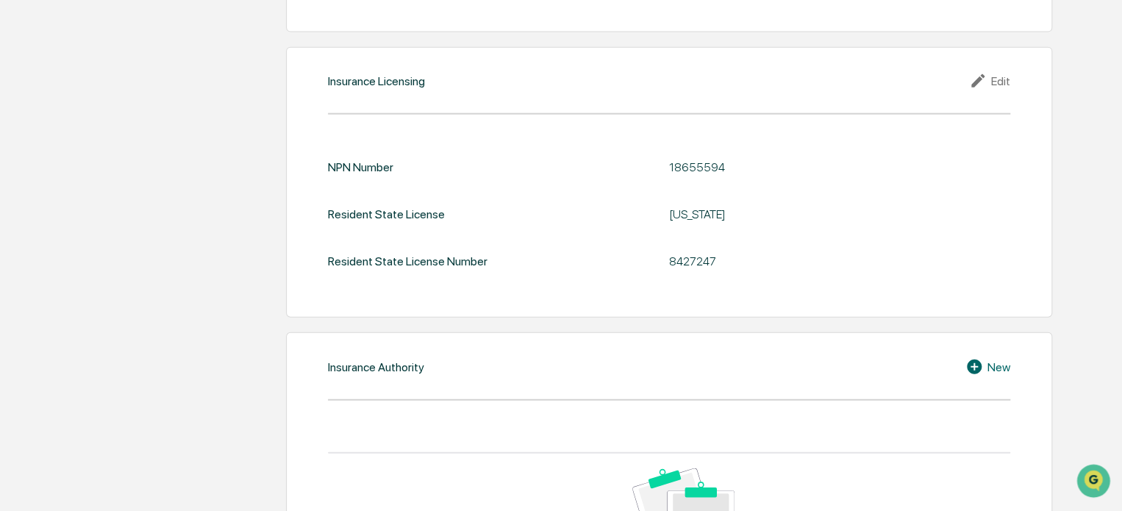
scroll to position [1817, 0]
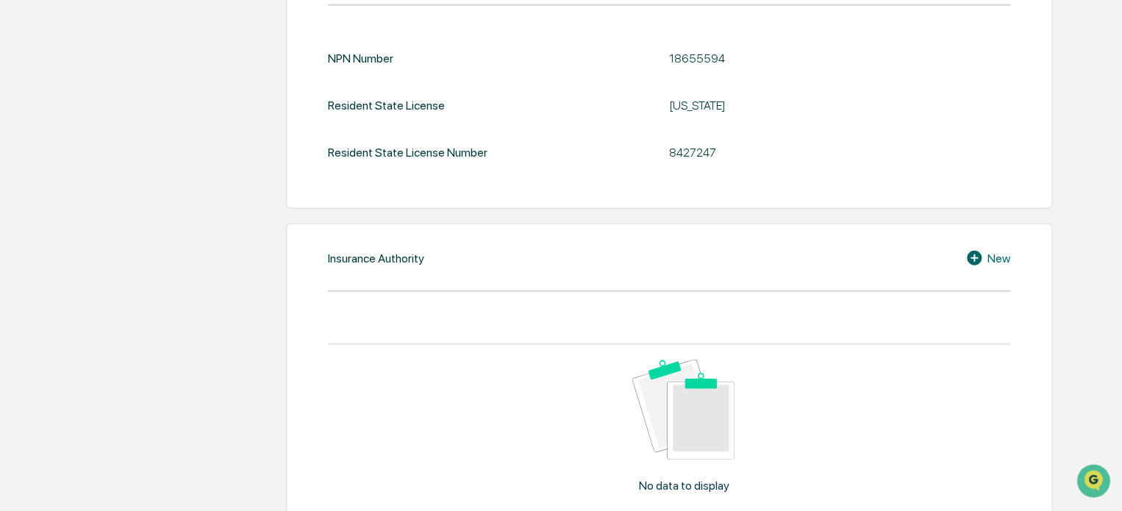
click at [989, 259] on div "New" at bounding box center [987, 258] width 45 height 18
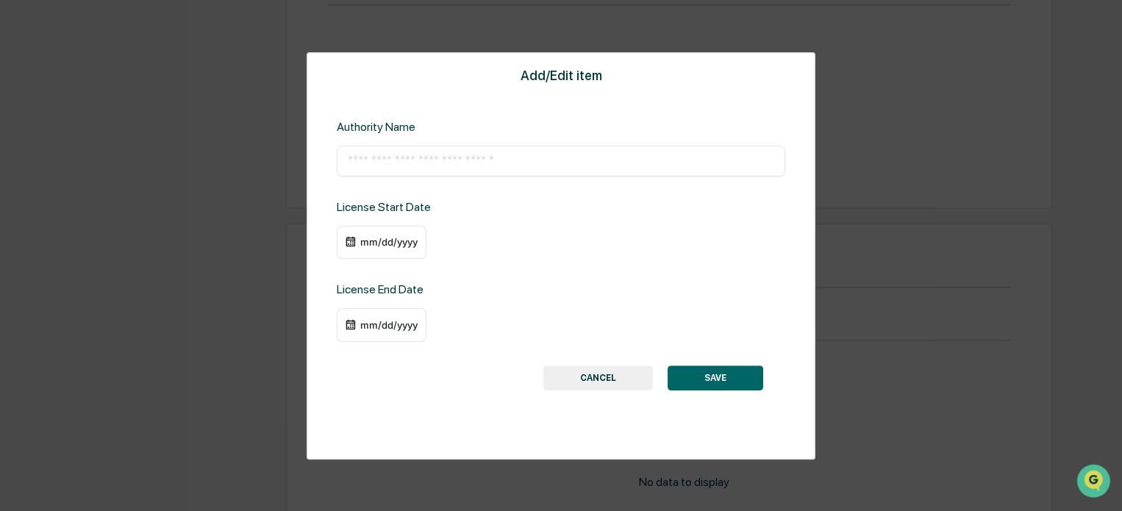
click at [441, 164] on input "text" at bounding box center [561, 161] width 426 height 15
type input "**********"
click at [384, 246] on div "mm/dd/yyyy" at bounding box center [388, 242] width 59 height 12
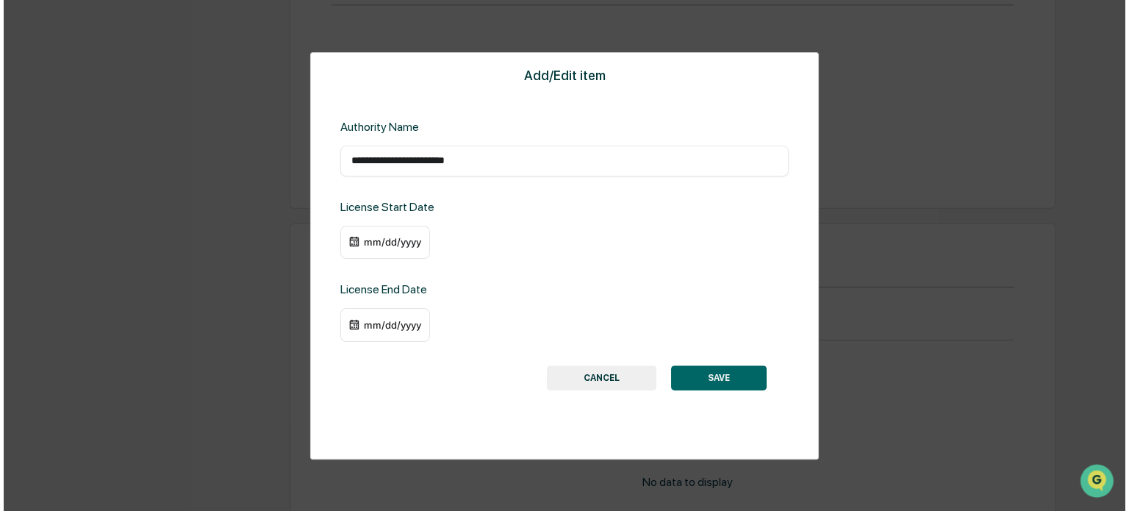
scroll to position [1820, 0]
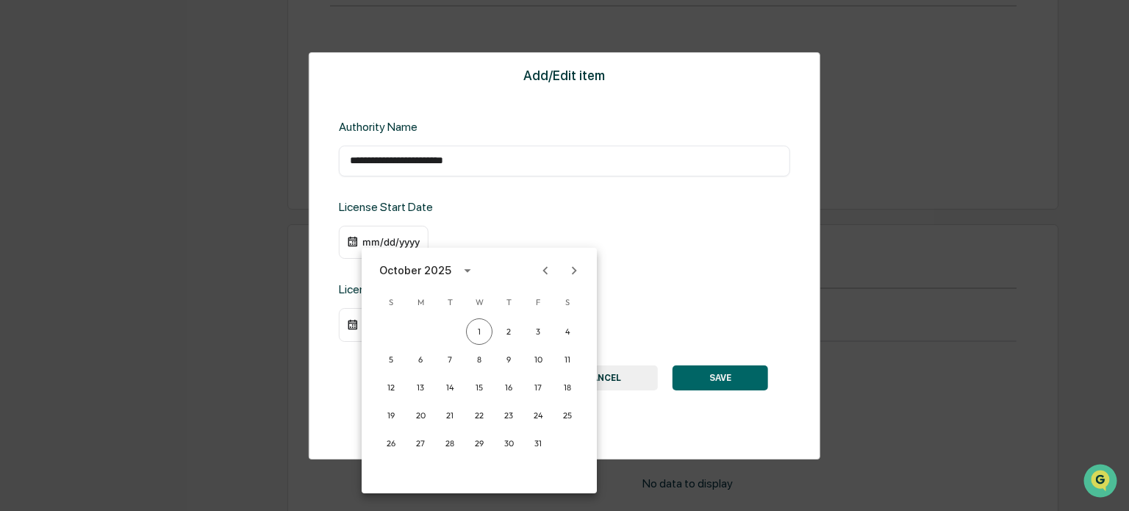
click at [464, 270] on icon "calendar view is open, switch to year view" at bounding box center [467, 271] width 7 height 4
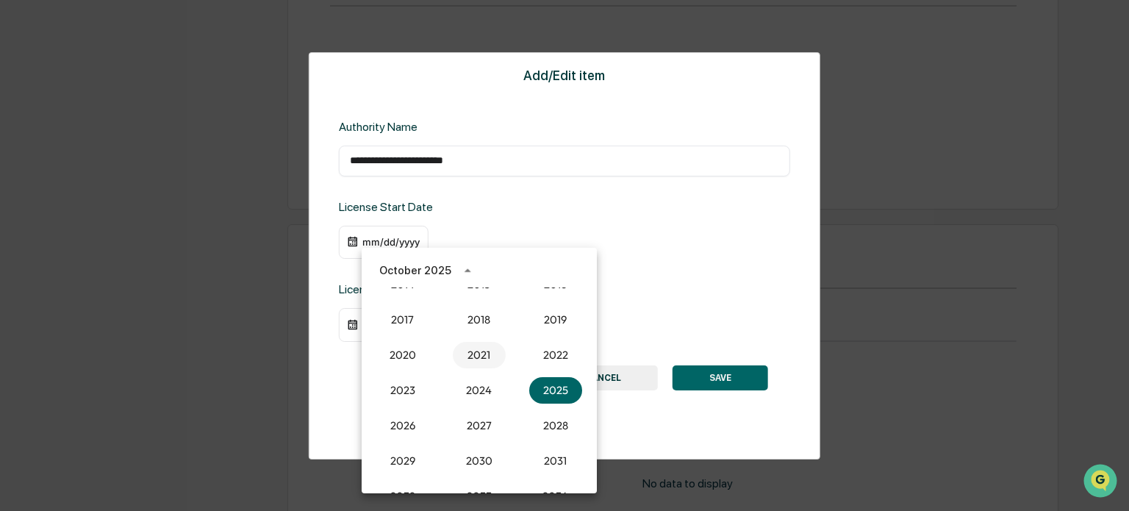
click at [473, 359] on button "2021" at bounding box center [479, 355] width 53 height 26
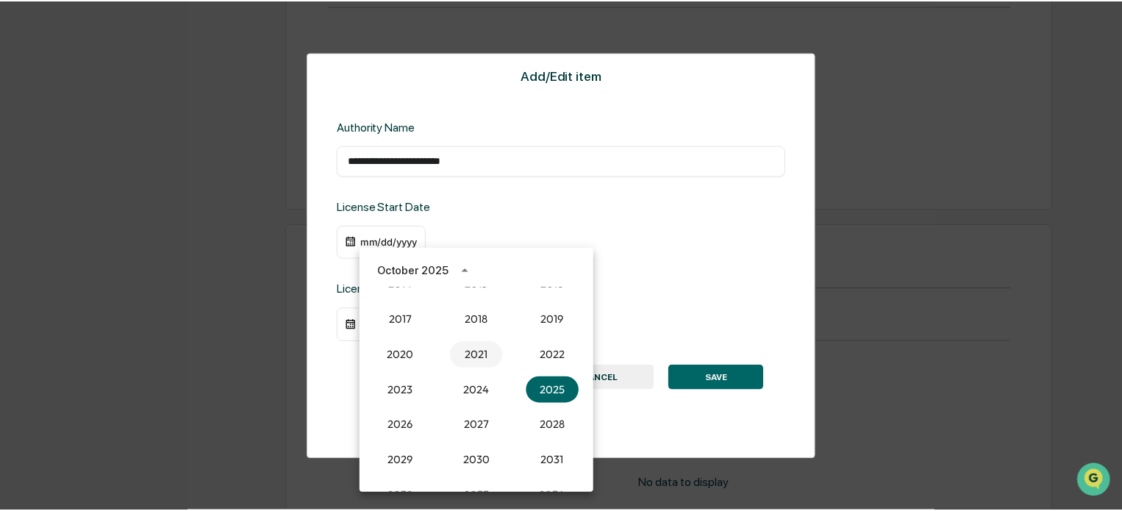
scroll to position [1817, 0]
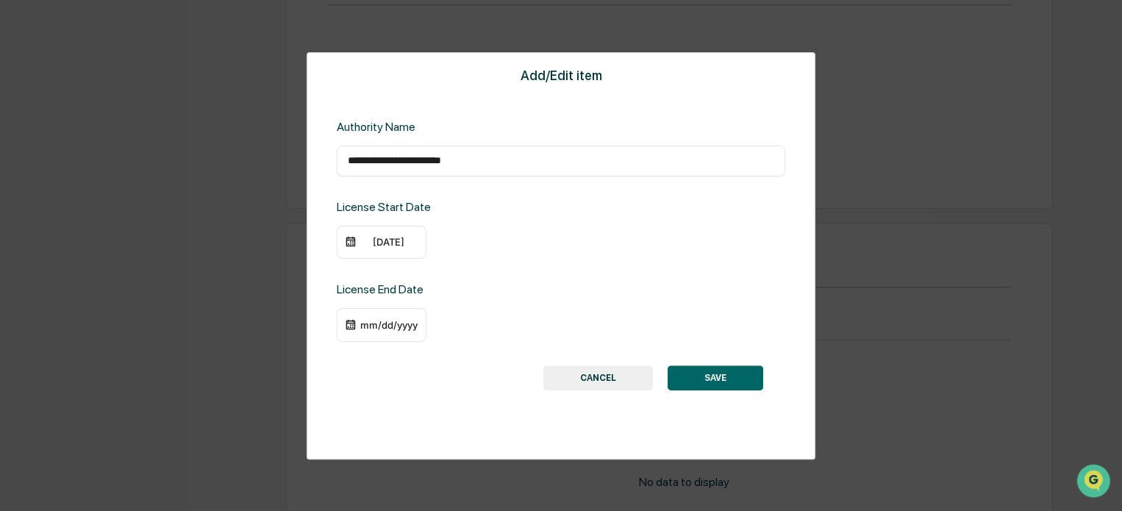
click at [403, 245] on div "[DATE]" at bounding box center [388, 242] width 59 height 12
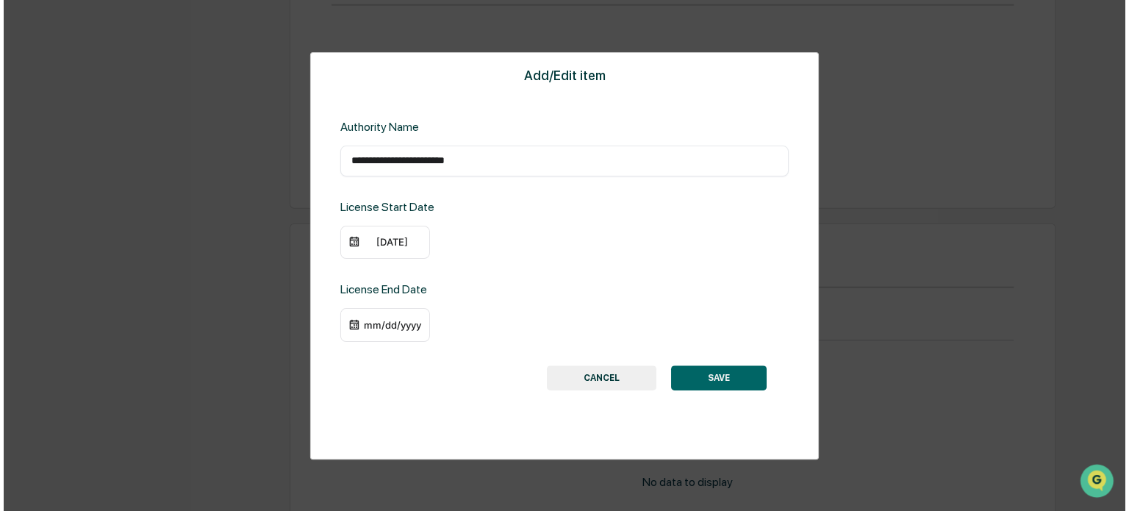
scroll to position [1820, 0]
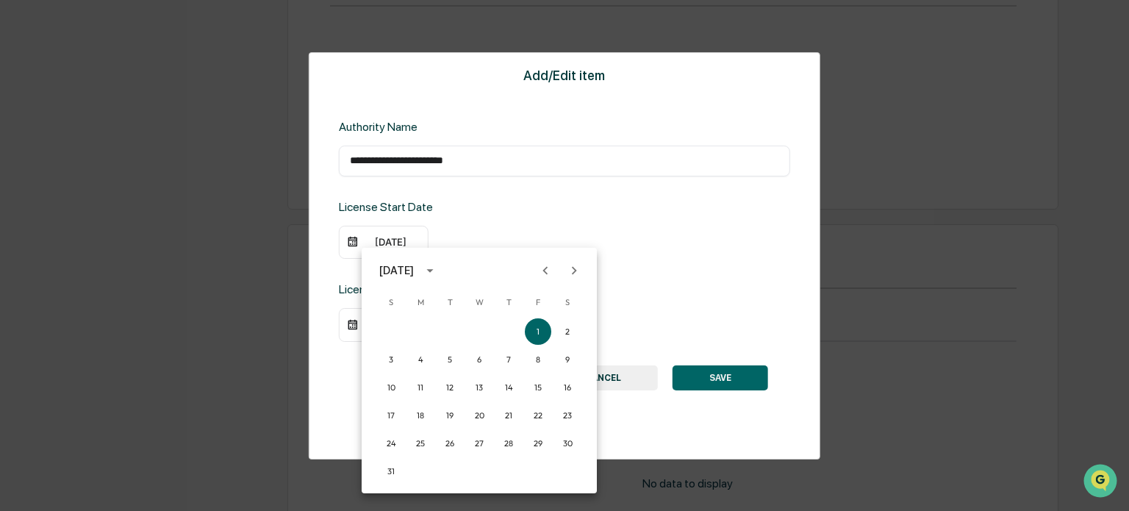
click at [433, 269] on icon "calendar view is open, switch to year view" at bounding box center [429, 271] width 7 height 4
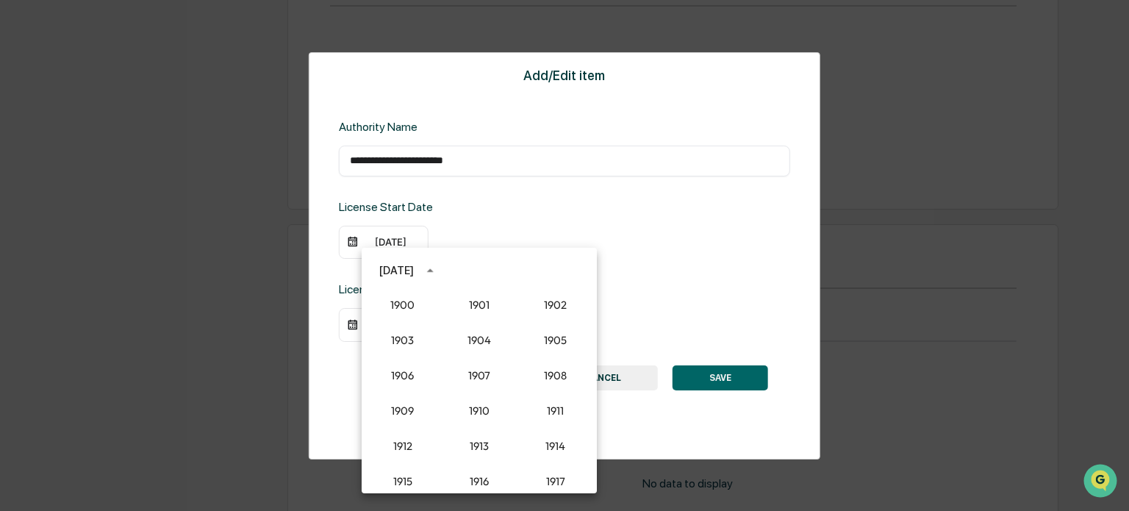
scroll to position [1326, 0]
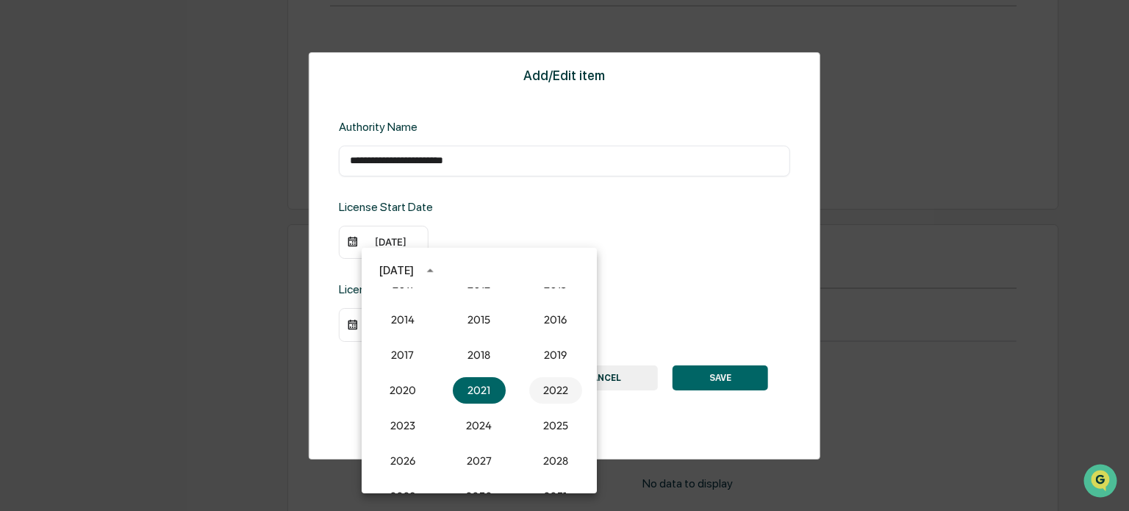
click at [554, 390] on button "2022" at bounding box center [555, 390] width 53 height 26
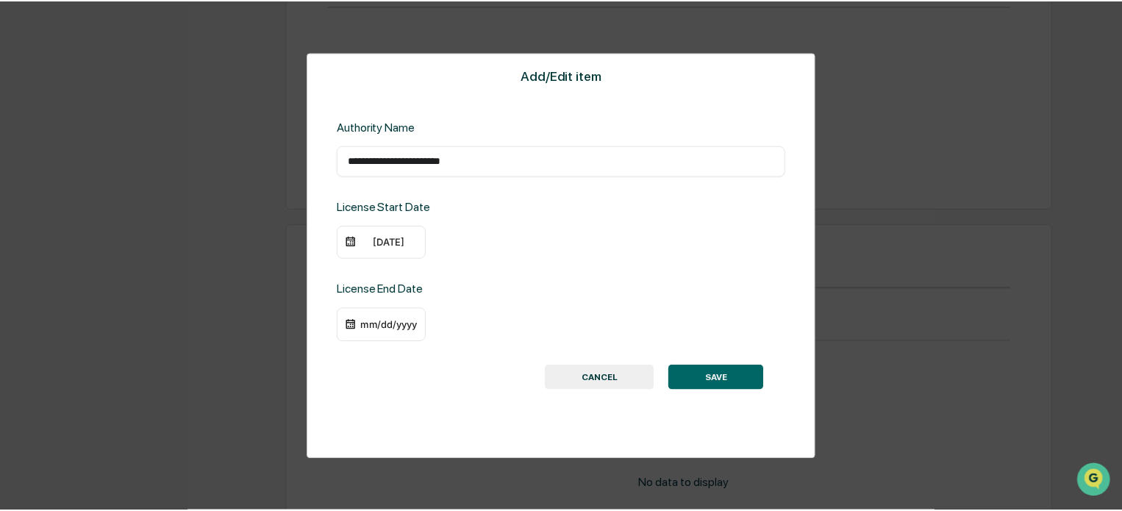
scroll to position [1817, 0]
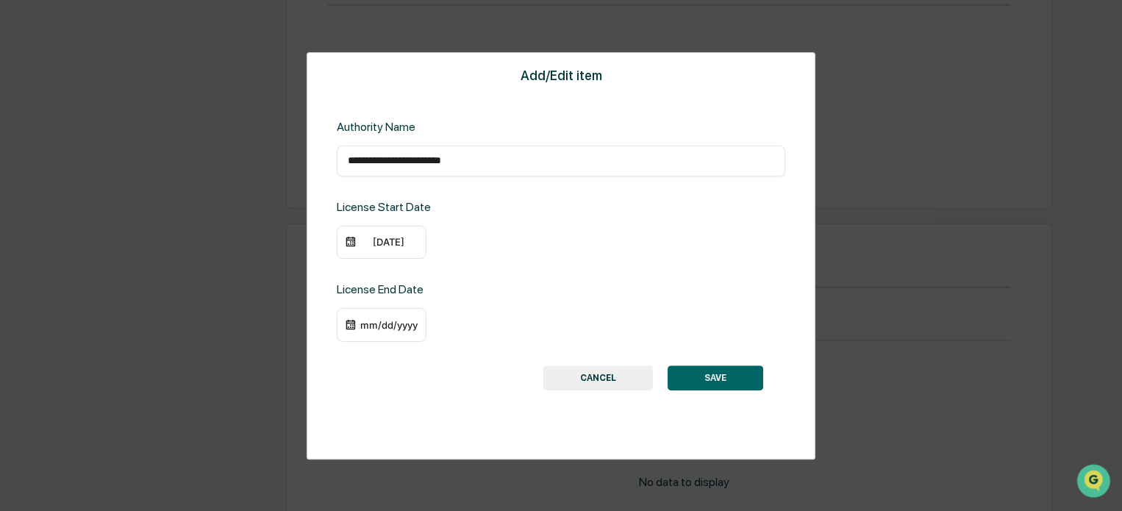
click at [385, 240] on div "[DATE]" at bounding box center [388, 242] width 59 height 12
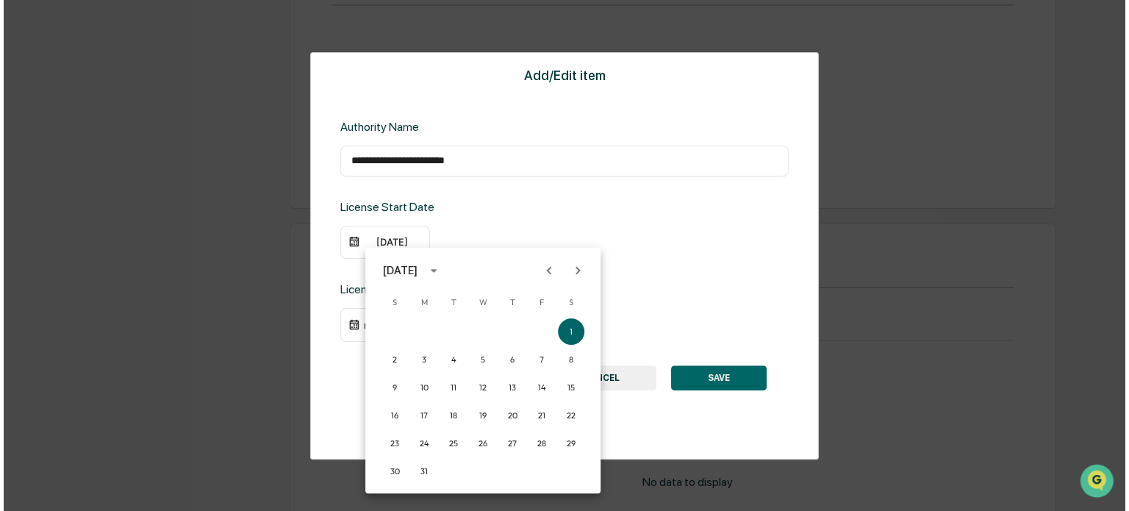
scroll to position [1820, 0]
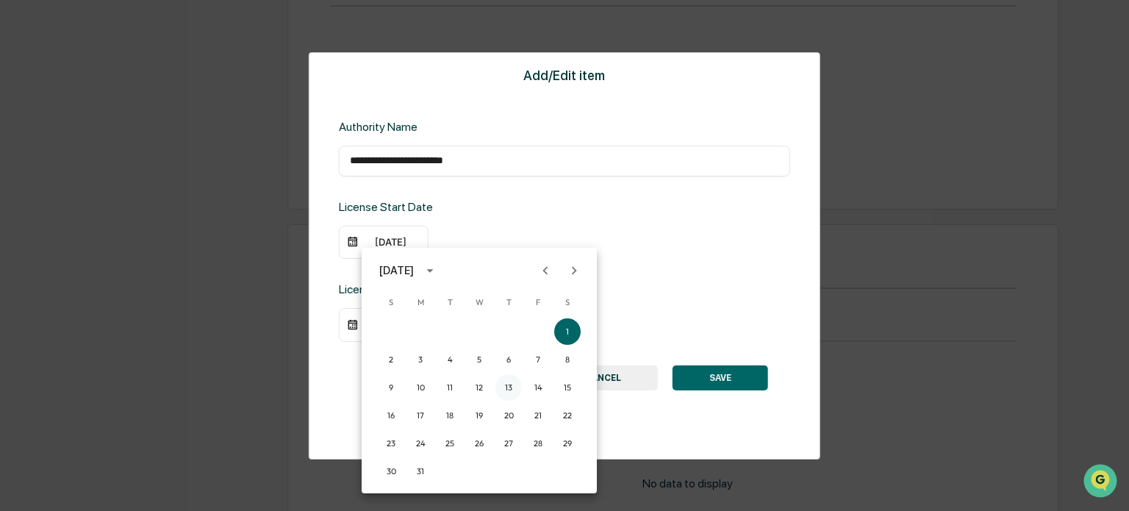
click at [512, 387] on button "13" at bounding box center [508, 387] width 26 height 26
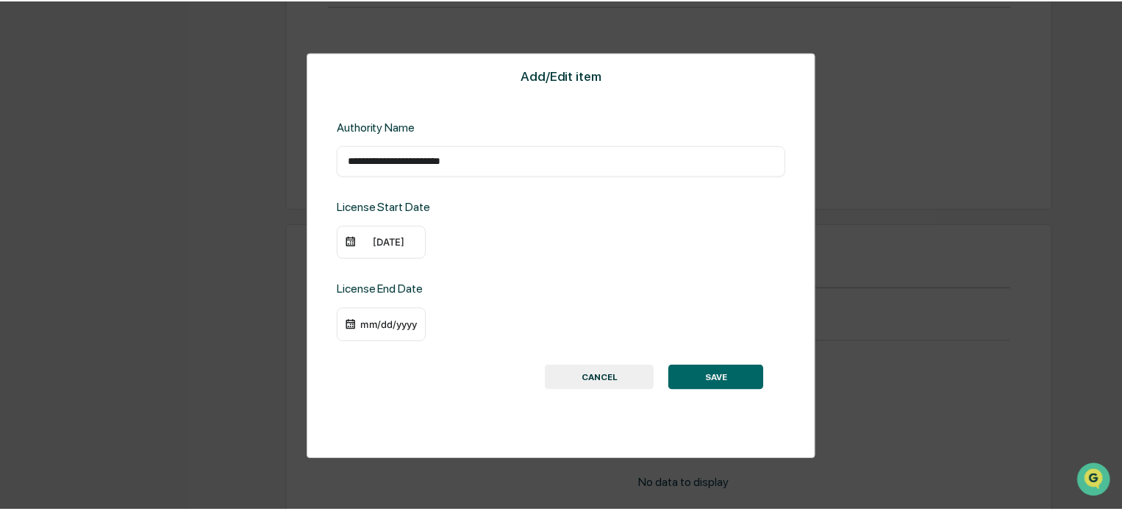
scroll to position [1817, 0]
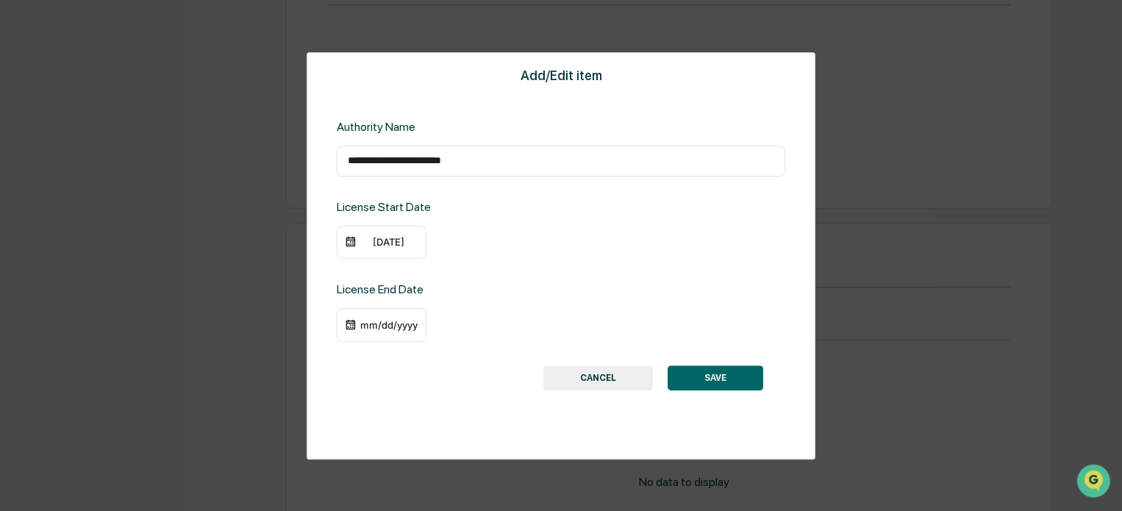
click at [708, 376] on button "SAVE" at bounding box center [715, 377] width 96 height 25
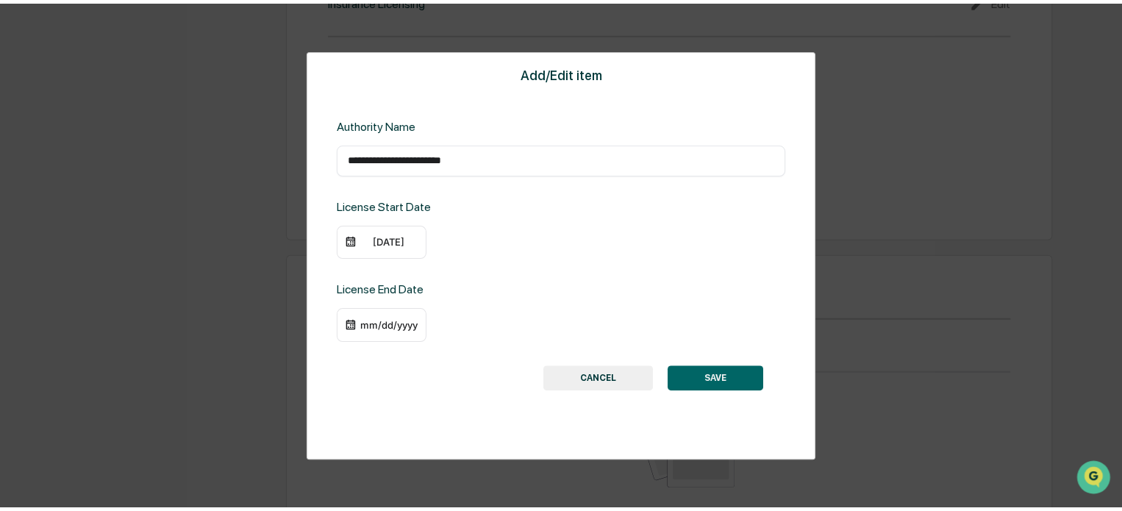
scroll to position [1781, 0]
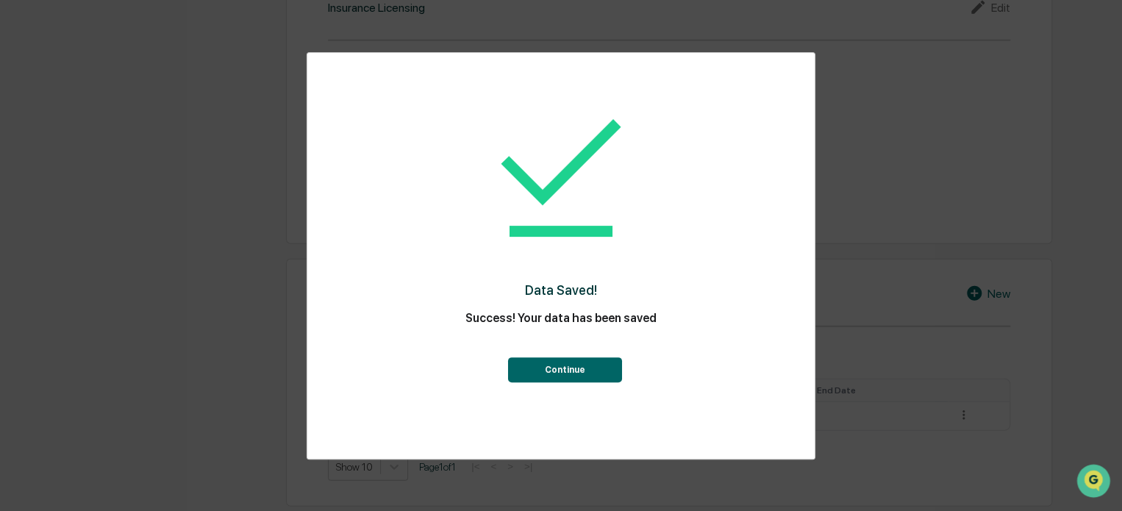
click at [584, 361] on button "Continue" at bounding box center [564, 369] width 114 height 25
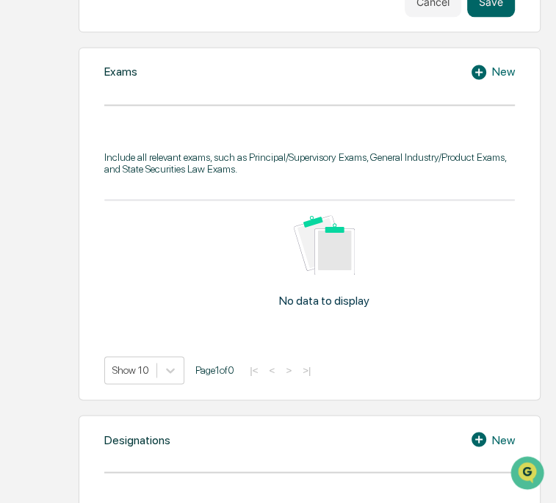
scroll to position [973, 0]
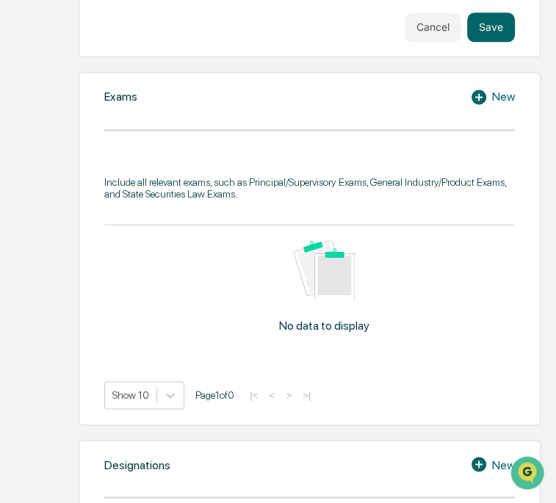
click at [485, 90] on icon at bounding box center [479, 97] width 15 height 15
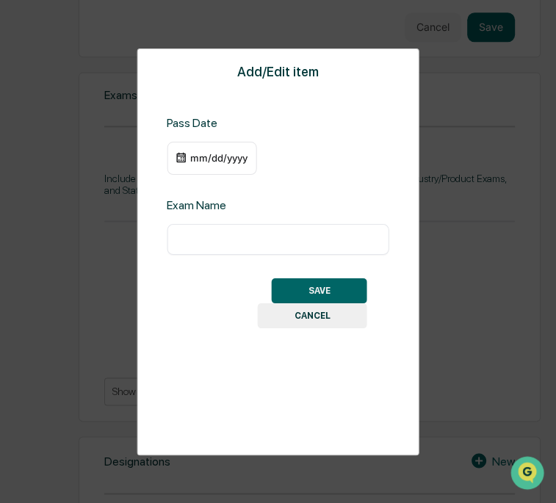
click at [202, 159] on div "mm/dd/yyyy" at bounding box center [219, 158] width 59 height 12
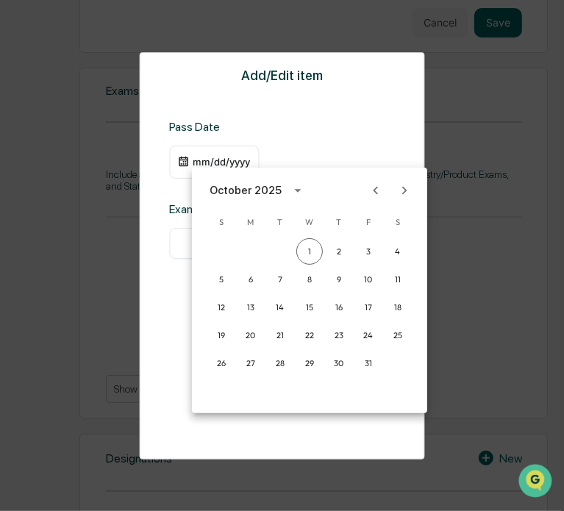
click at [277, 186] on div "October 2025" at bounding box center [247, 190] width 76 height 16
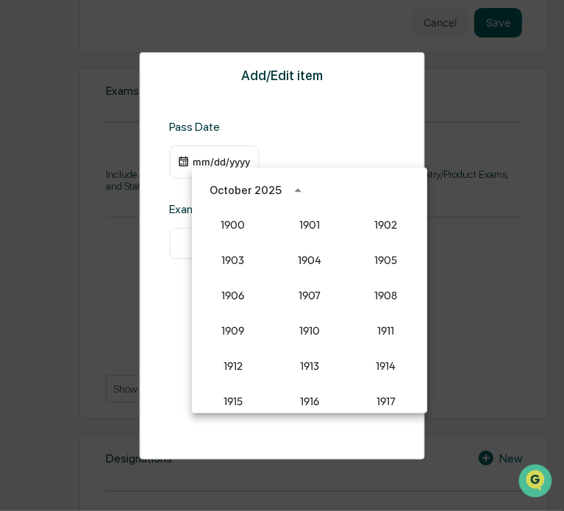
scroll to position [1361, 0]
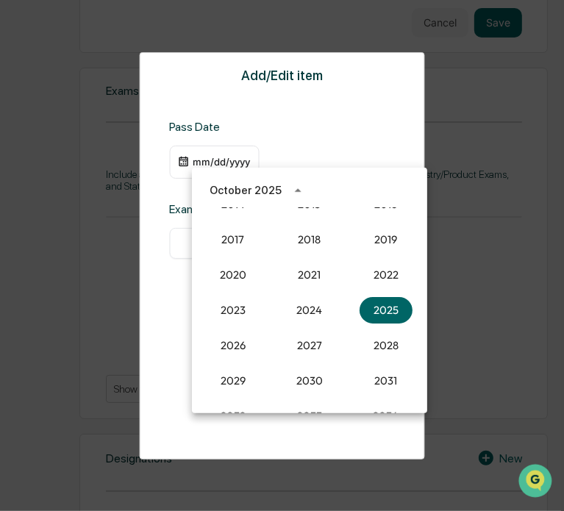
click at [322, 117] on div at bounding box center [282, 255] width 564 height 511
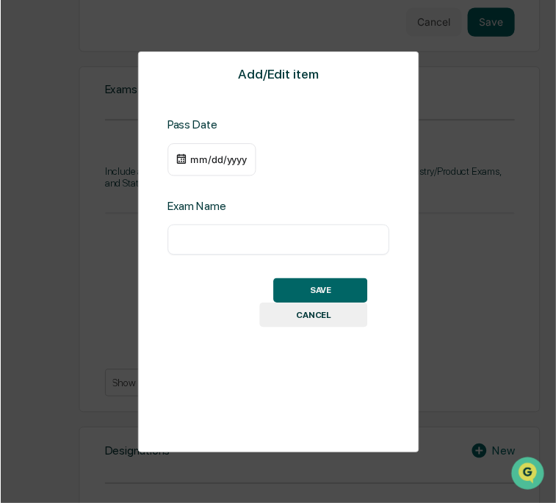
scroll to position [973, 0]
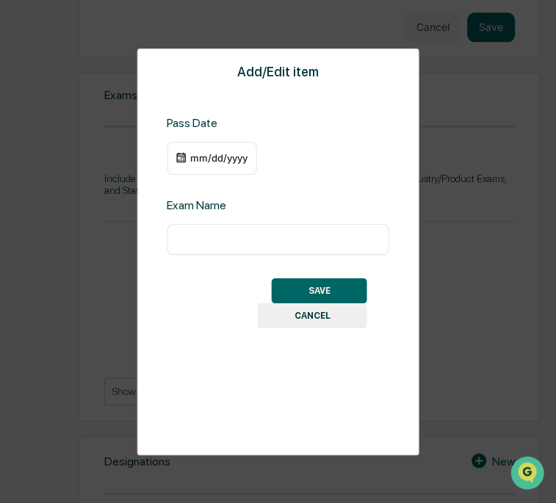
click at [230, 231] on div "​" at bounding box center [278, 239] width 223 height 31
click at [224, 240] on input "text" at bounding box center [278, 239] width 201 height 15
type input "********"
click at [223, 152] on div "mm/dd/yyyy" at bounding box center [219, 158] width 59 height 12
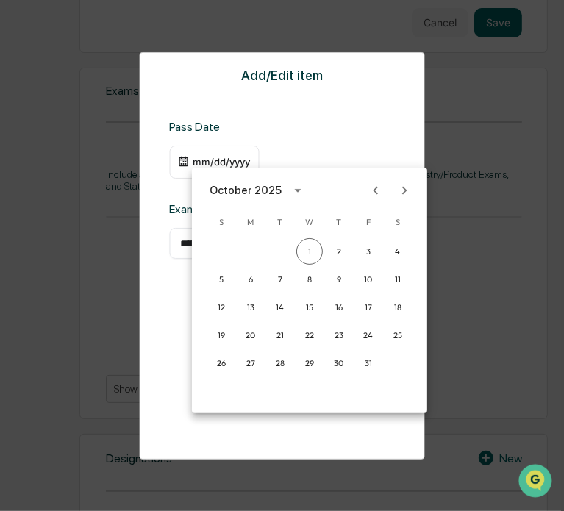
click at [294, 189] on icon "calendar view is open, switch to year view" at bounding box center [297, 191] width 7 height 4
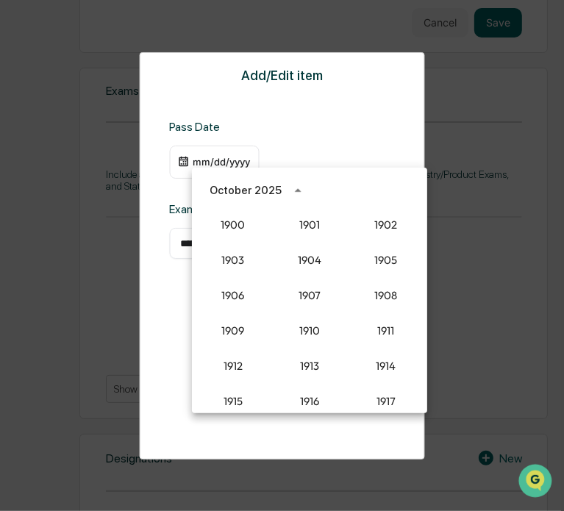
scroll to position [1361, 0]
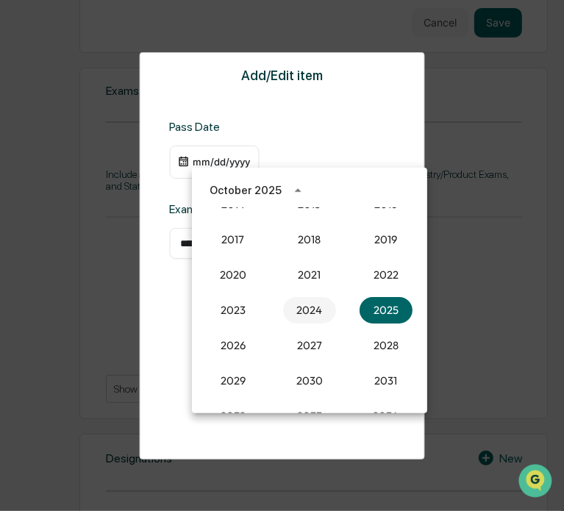
click at [317, 313] on button "2024" at bounding box center [309, 310] width 53 height 26
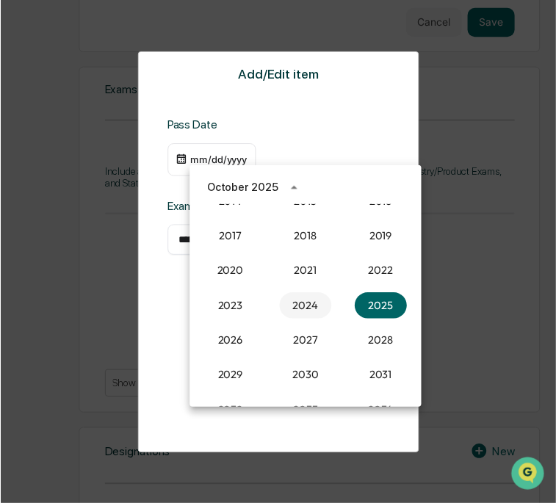
scroll to position [973, 0]
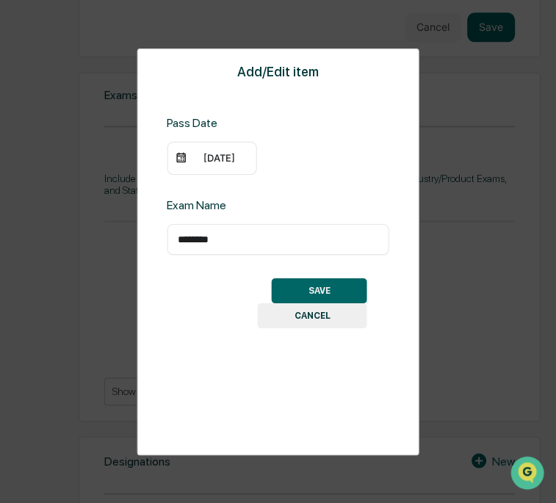
click at [204, 152] on div "[DATE]" at bounding box center [219, 158] width 59 height 12
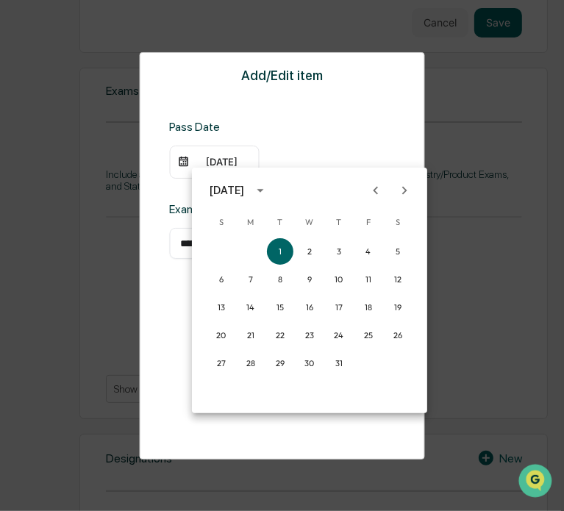
click at [215, 151] on div at bounding box center [282, 255] width 564 height 511
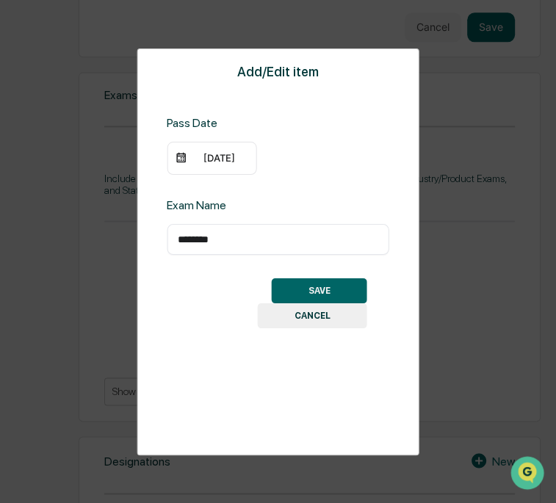
click at [206, 157] on div "[DATE]" at bounding box center [219, 158] width 59 height 12
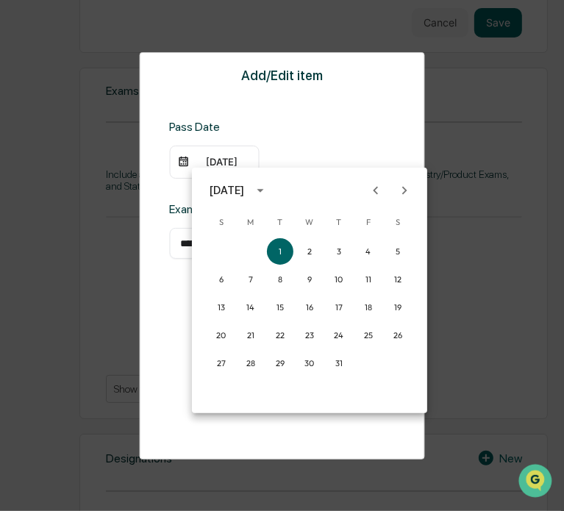
click at [237, 194] on div "[DATE]" at bounding box center [226, 190] width 35 height 16
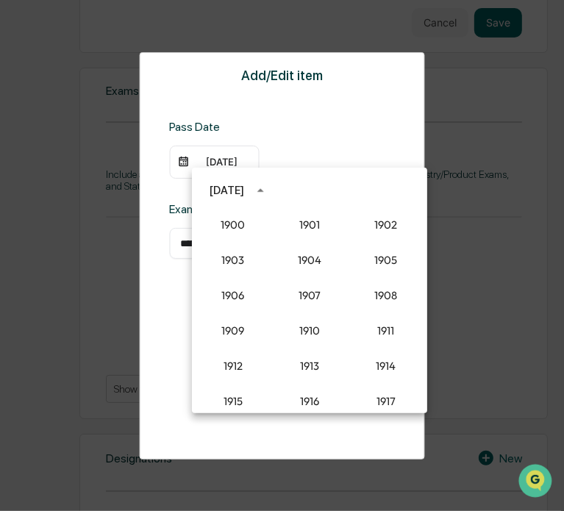
scroll to position [1361, 0]
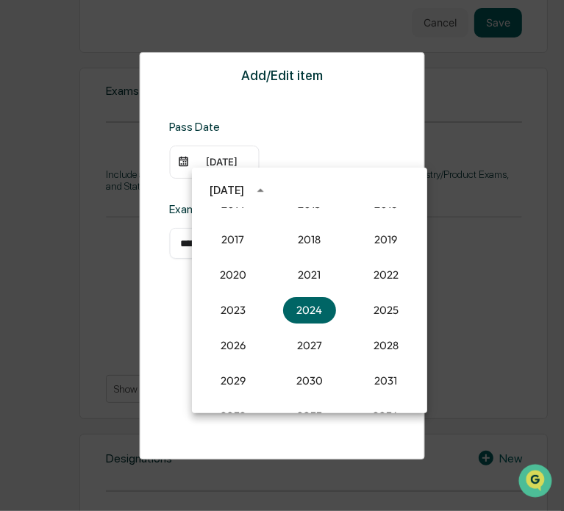
click at [222, 179] on div "[DATE]" at bounding box center [240, 191] width 62 height 24
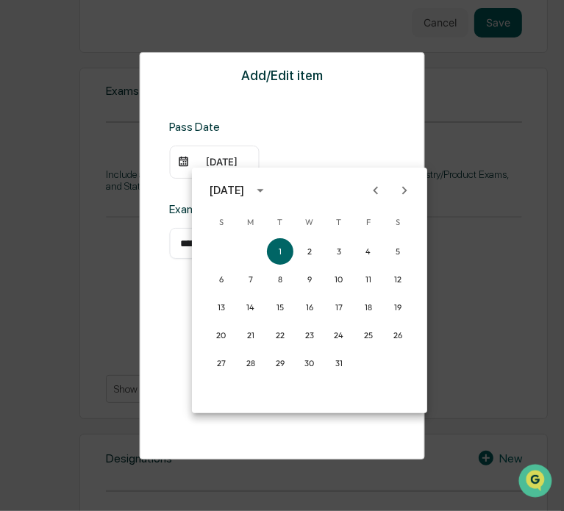
click at [229, 189] on div "[DATE]" at bounding box center [226, 190] width 35 height 16
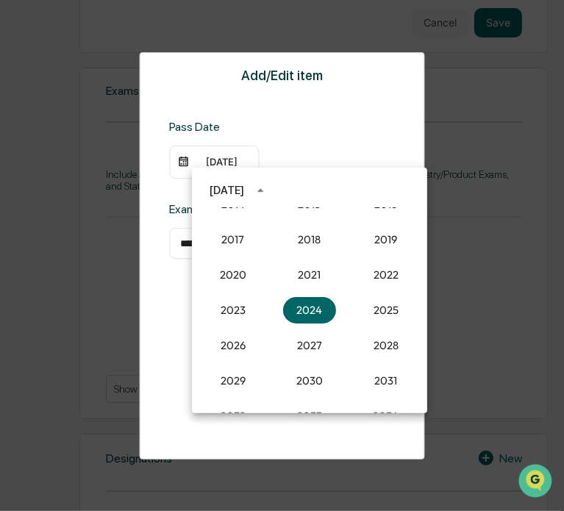
click at [229, 189] on div "[DATE]" at bounding box center [226, 190] width 35 height 16
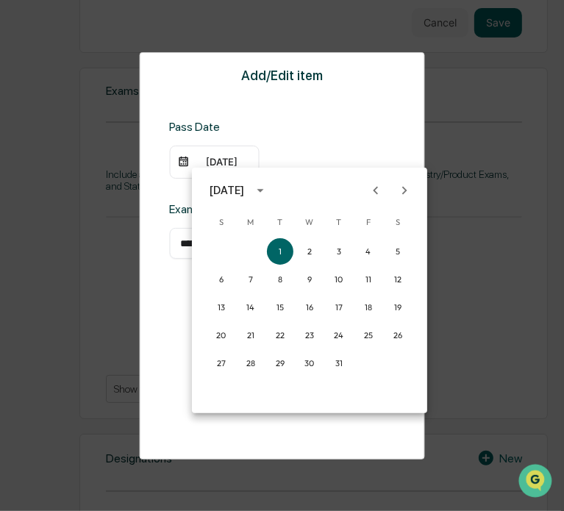
click at [229, 189] on div "[DATE]" at bounding box center [226, 190] width 35 height 16
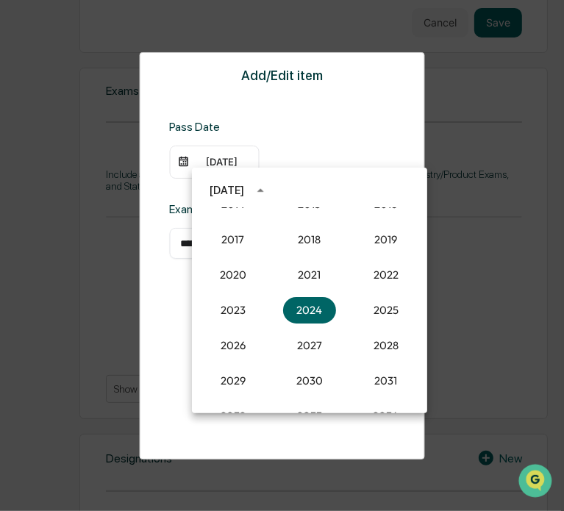
click at [217, 187] on div "[DATE]" at bounding box center [226, 190] width 35 height 16
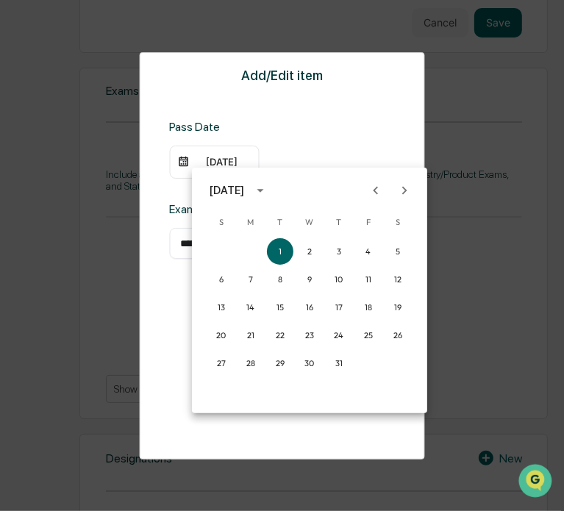
click at [373, 189] on icon "Previous month" at bounding box center [375, 190] width 16 height 16
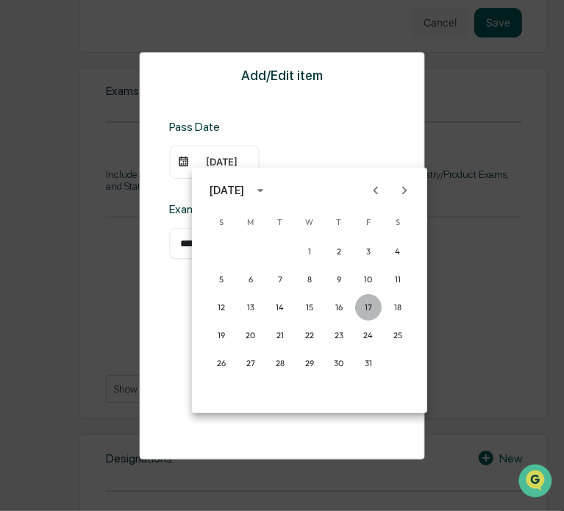
click at [370, 305] on button "17" at bounding box center [368, 307] width 26 height 26
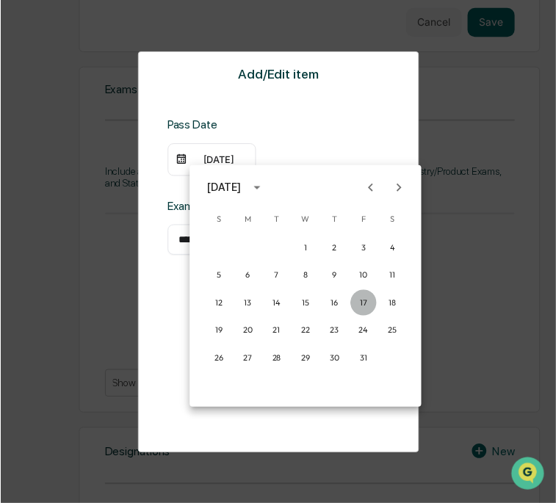
scroll to position [973, 0]
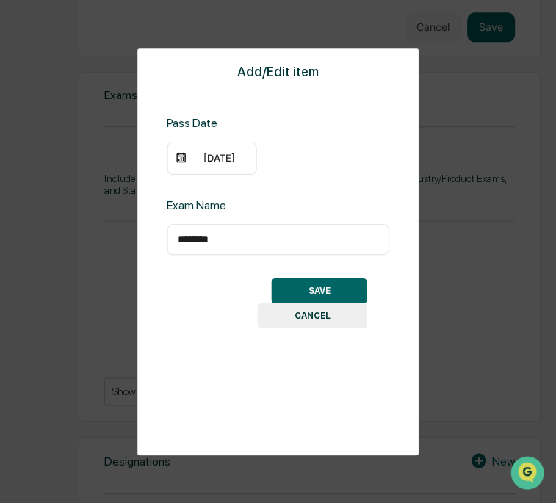
click at [323, 286] on button "SAVE" at bounding box center [320, 291] width 96 height 25
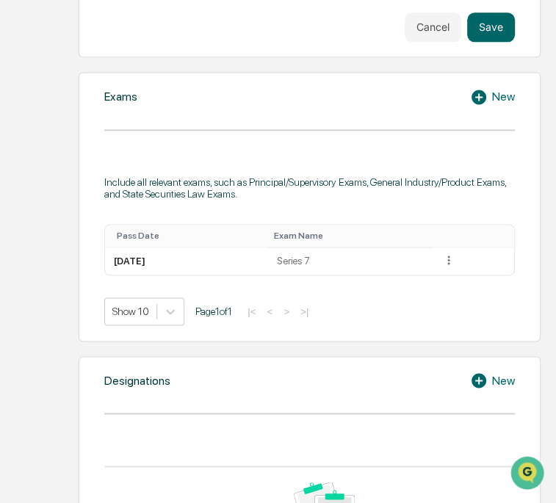
click at [495, 88] on div "New" at bounding box center [492, 97] width 45 height 18
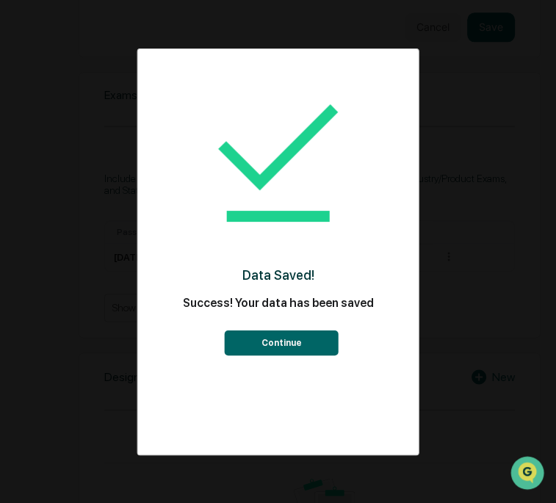
click at [293, 334] on button "Continue" at bounding box center [282, 343] width 114 height 25
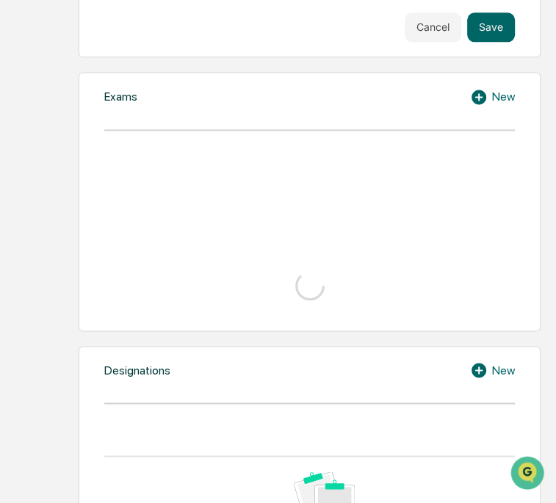
click at [500, 90] on div "New" at bounding box center [492, 97] width 45 height 18
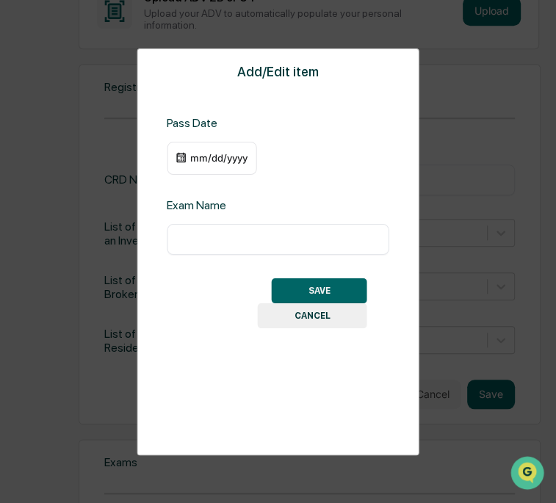
click at [213, 150] on div "mm/dd/yyyy" at bounding box center [212, 159] width 90 height 34
click at [224, 154] on div "mm/dd/yyyy" at bounding box center [219, 158] width 59 height 12
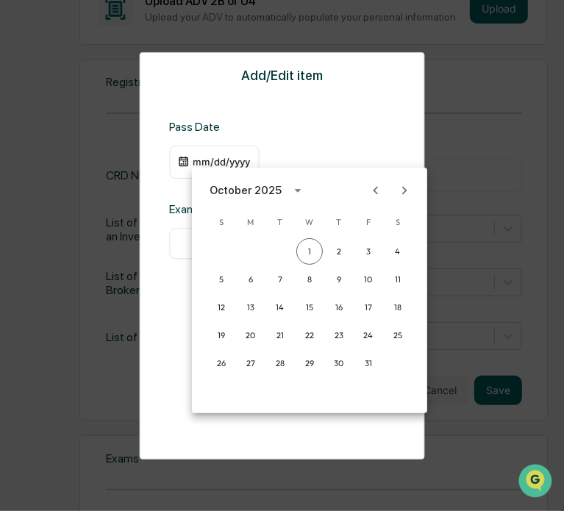
click at [376, 189] on icon "Previous month" at bounding box center [375, 190] width 5 height 8
click at [370, 276] on button "12" at bounding box center [368, 279] width 26 height 26
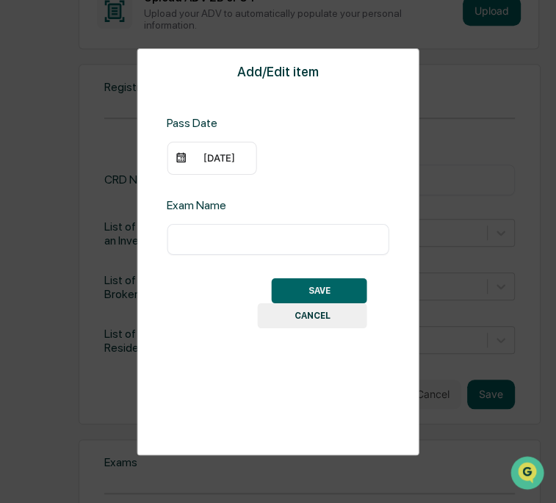
click at [254, 241] on input "text" at bounding box center [278, 239] width 201 height 15
type input "*********"
click at [297, 287] on button "SAVE" at bounding box center [320, 291] width 96 height 25
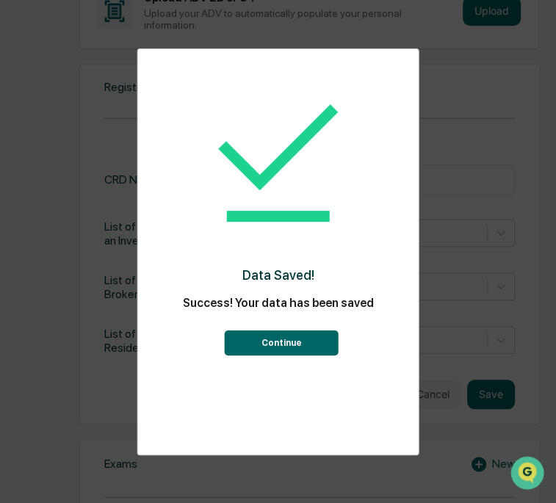
click at [277, 347] on button "Continue" at bounding box center [282, 343] width 114 height 25
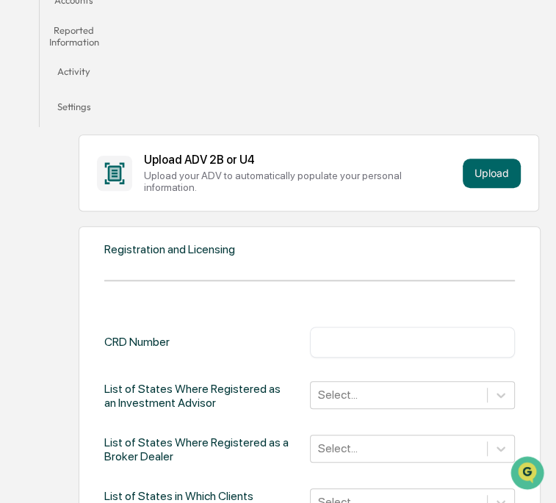
scroll to position [442, 0]
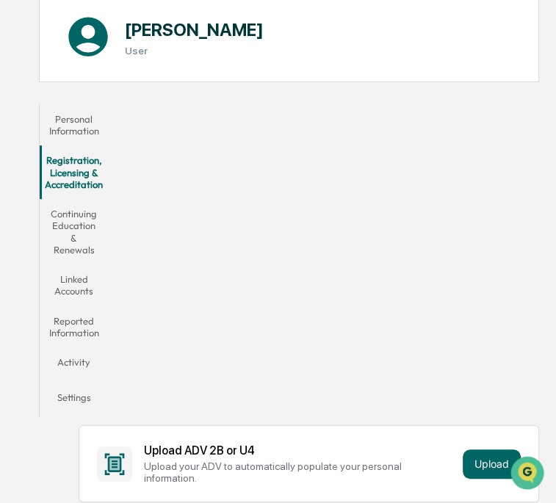
scroll to position [147, 0]
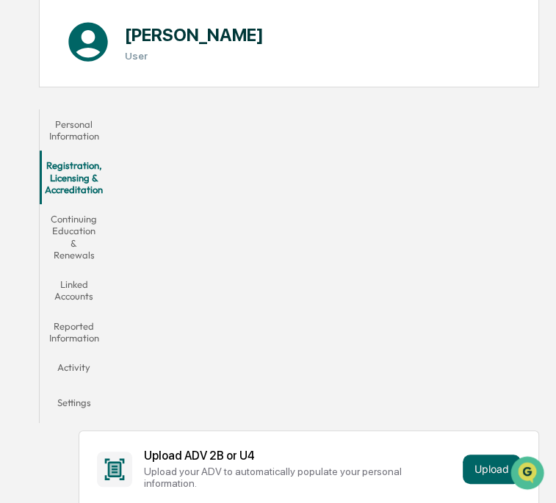
click at [80, 125] on button "Personal Information" at bounding box center [74, 131] width 69 height 42
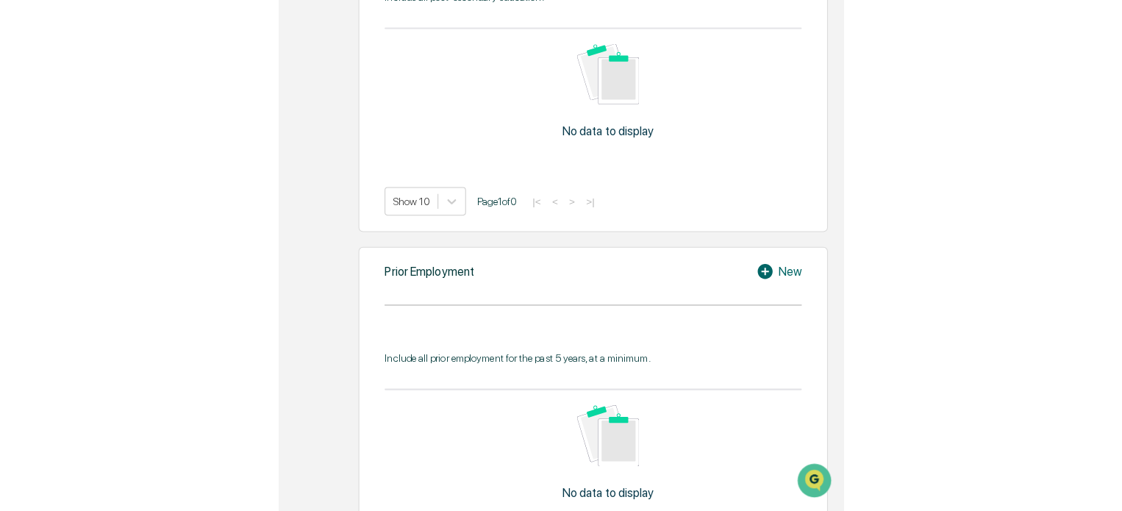
scroll to position [941, 0]
